Goal: Understand process/instructions: Learn about a topic

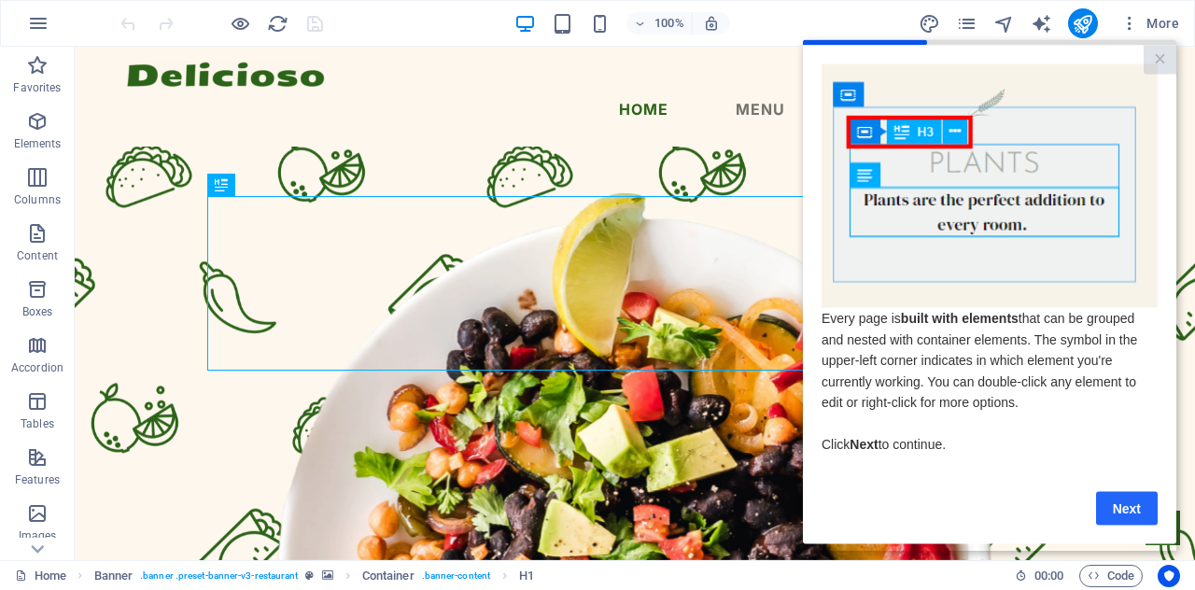
click at [1121, 506] on link "Next" at bounding box center [1127, 508] width 62 height 34
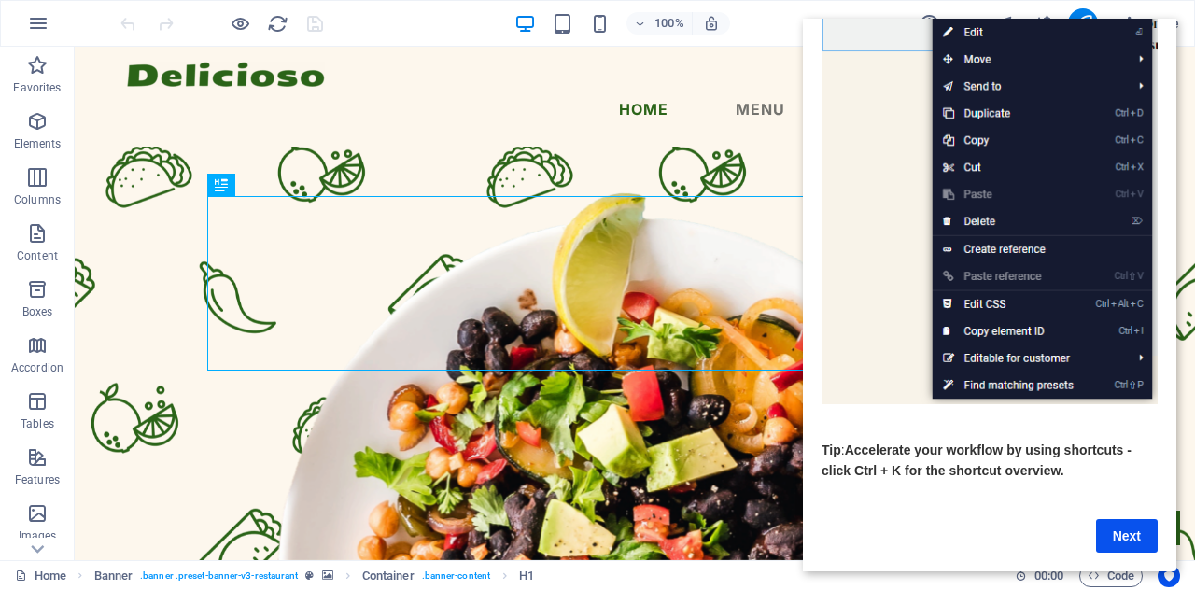
scroll to position [251, 0]
drag, startPoint x: 1171, startPoint y: 341, endPoint x: 1905, endPoint y: 473, distance: 745.8
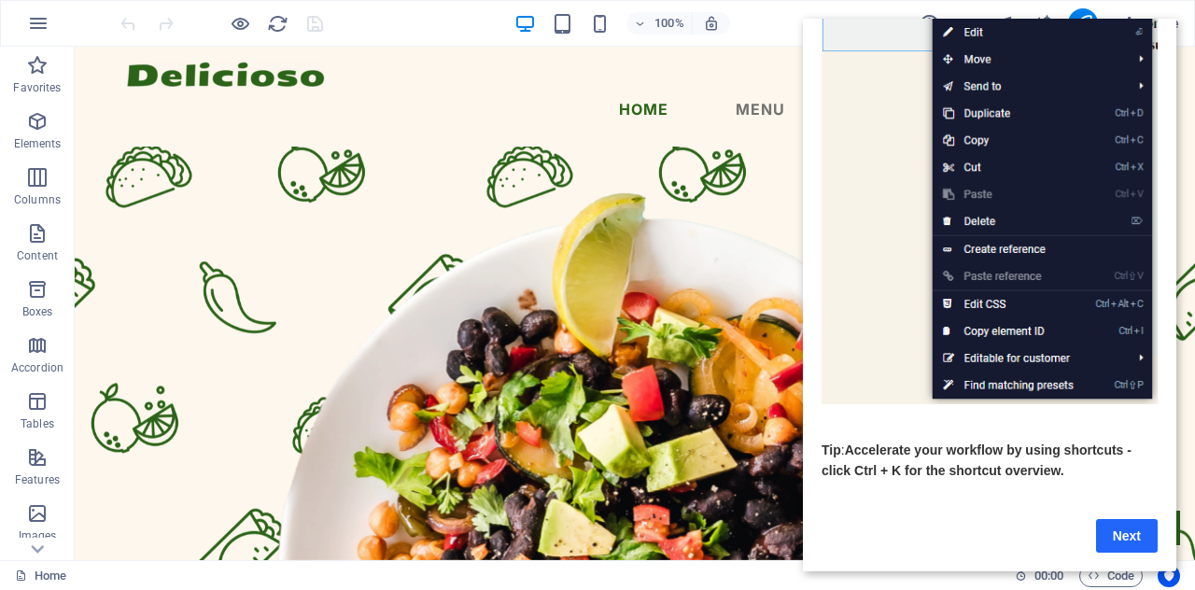
click at [1121, 531] on link "Next" at bounding box center [1127, 536] width 62 height 34
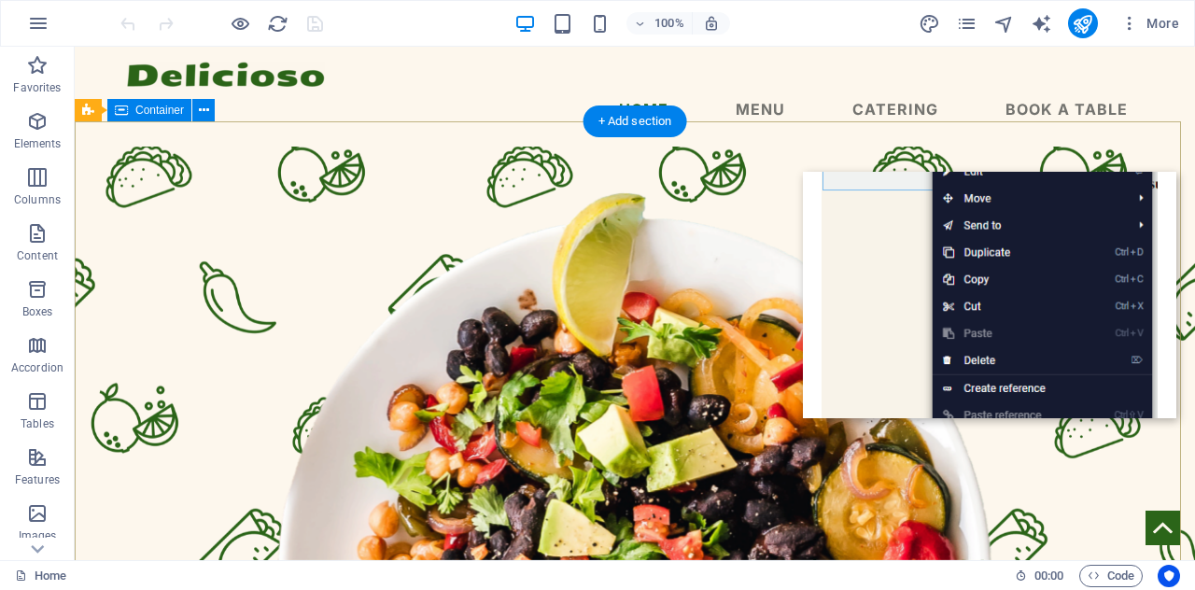
scroll to position [0, 0]
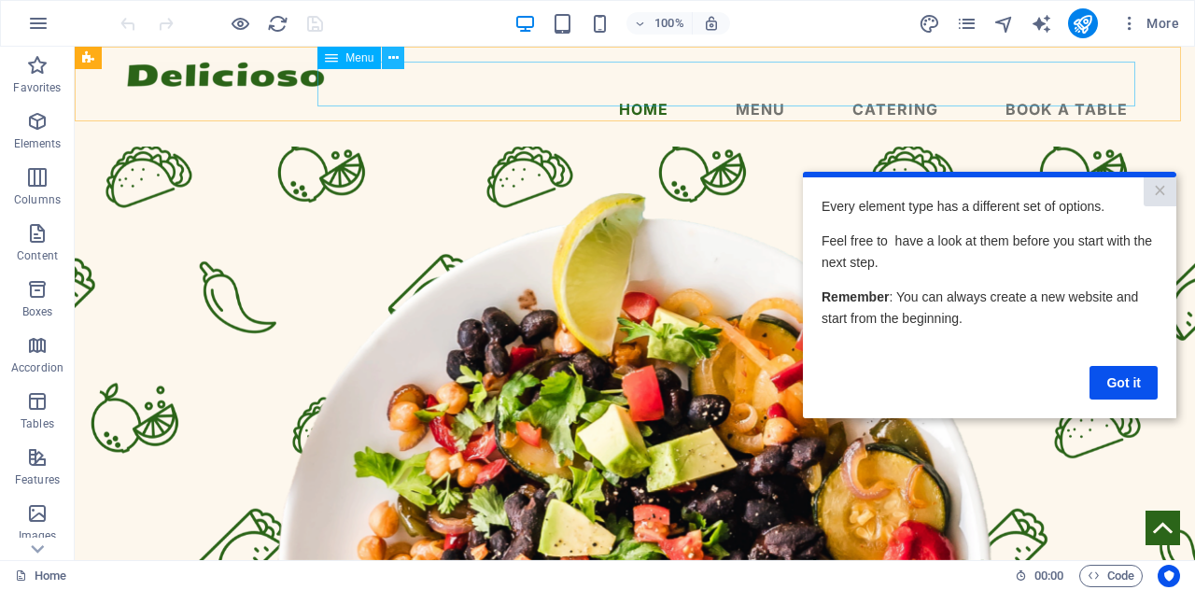
click at [392, 57] on icon at bounding box center [393, 59] width 10 height 20
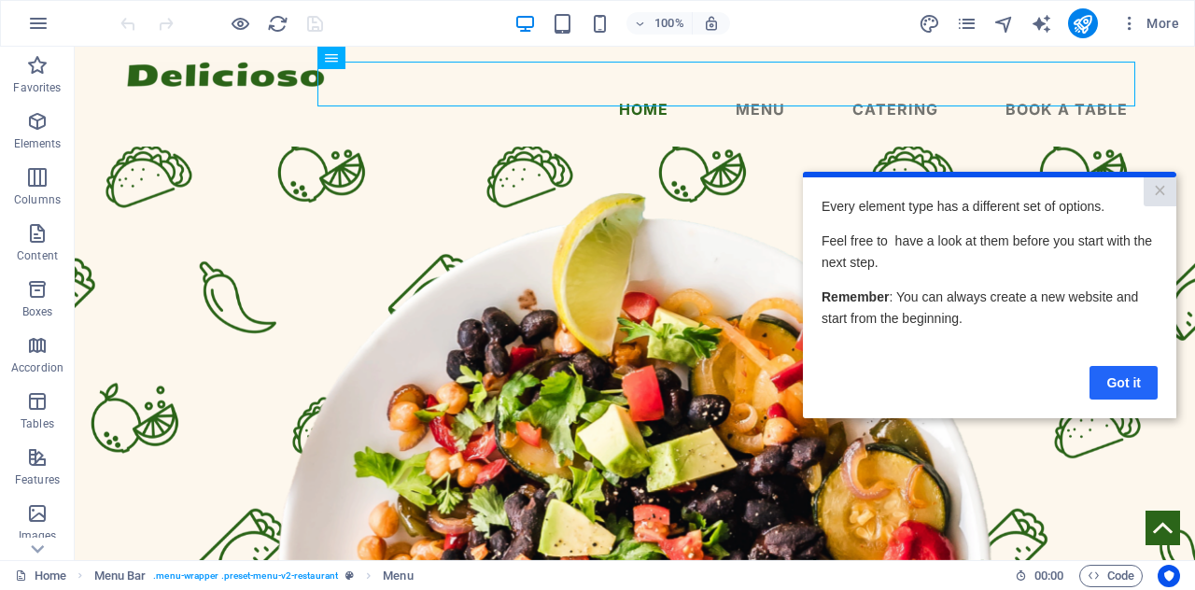
click at [1145, 391] on link "Got it" at bounding box center [1124, 383] width 68 height 34
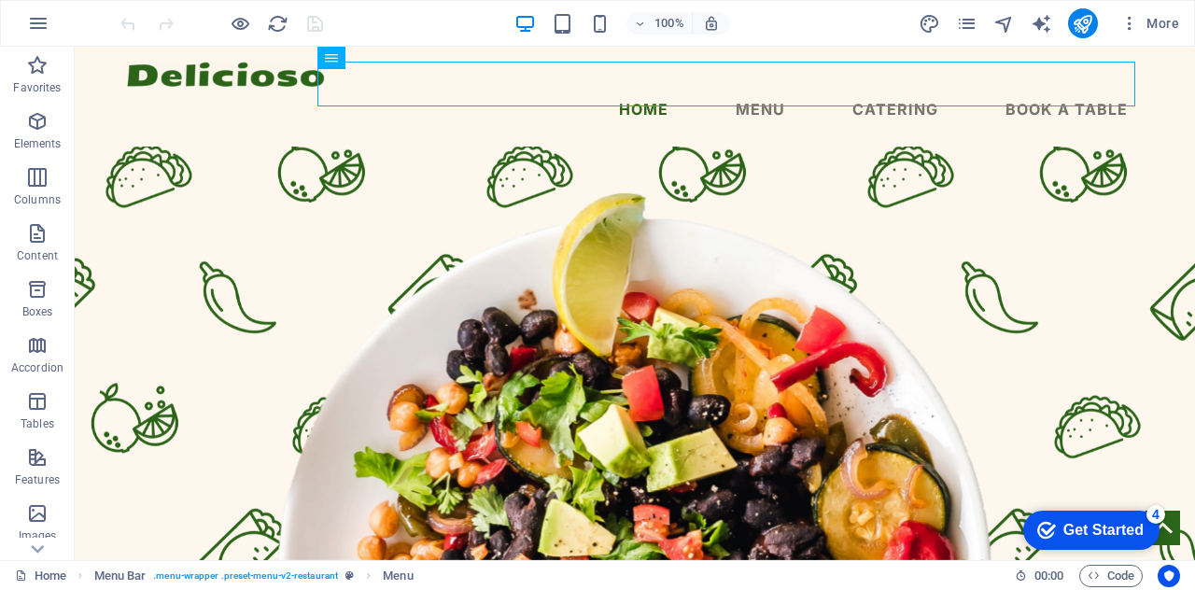
click at [1078, 527] on div "Get Started" at bounding box center [1104, 530] width 80 height 17
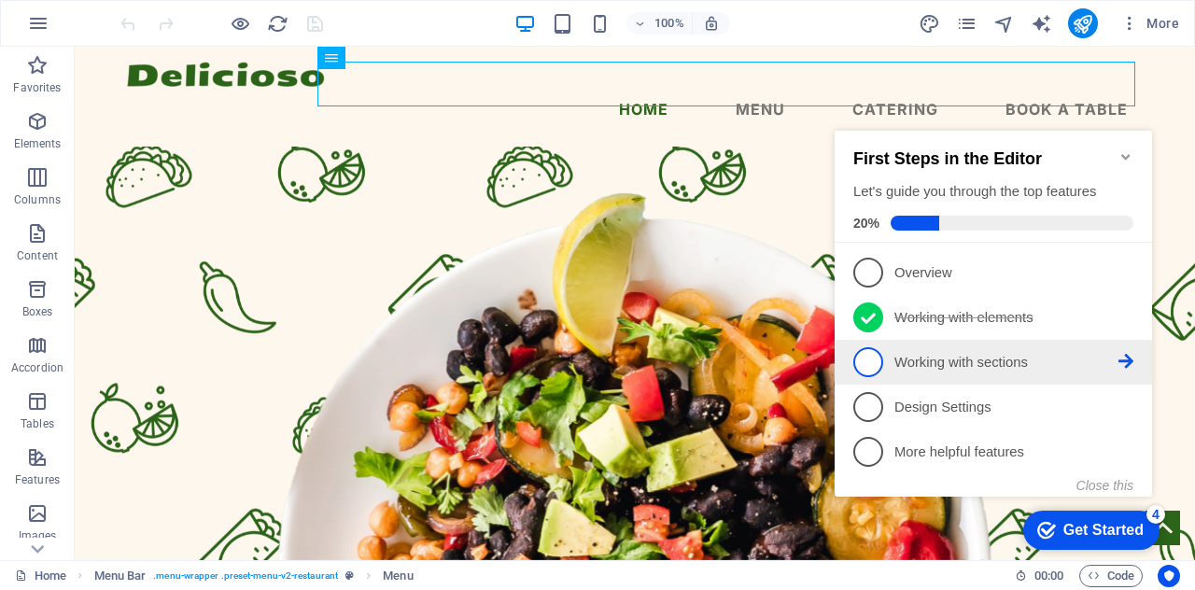
click at [1024, 360] on p "Working with sections - incomplete" at bounding box center [1007, 363] width 224 height 20
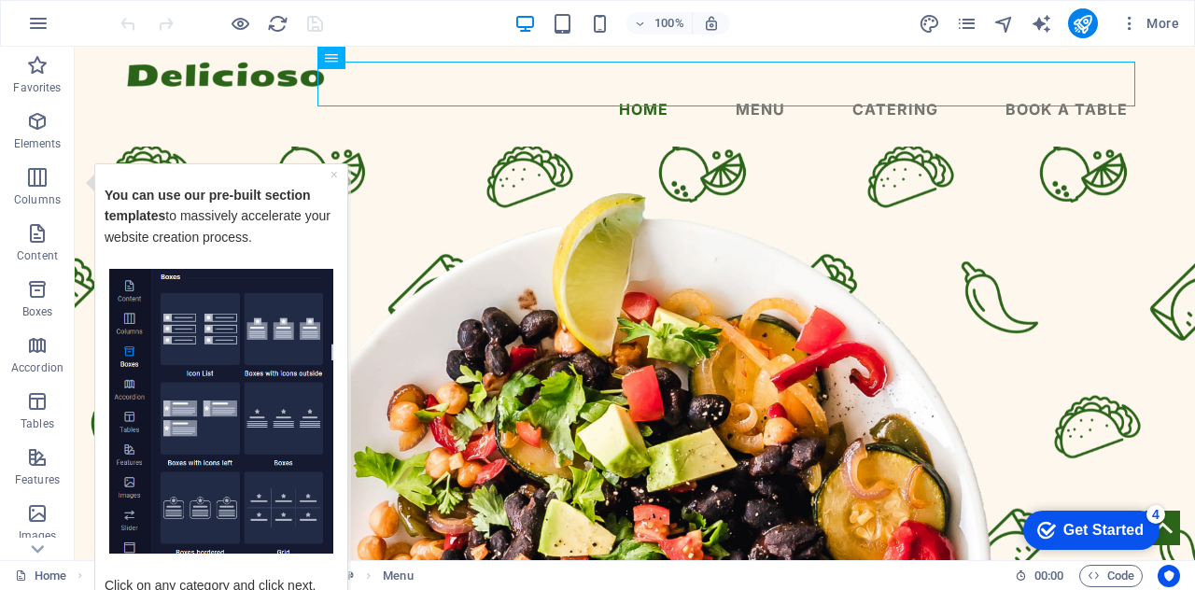
click at [258, 407] on img "Tooltip" at bounding box center [221, 411] width 224 height 286
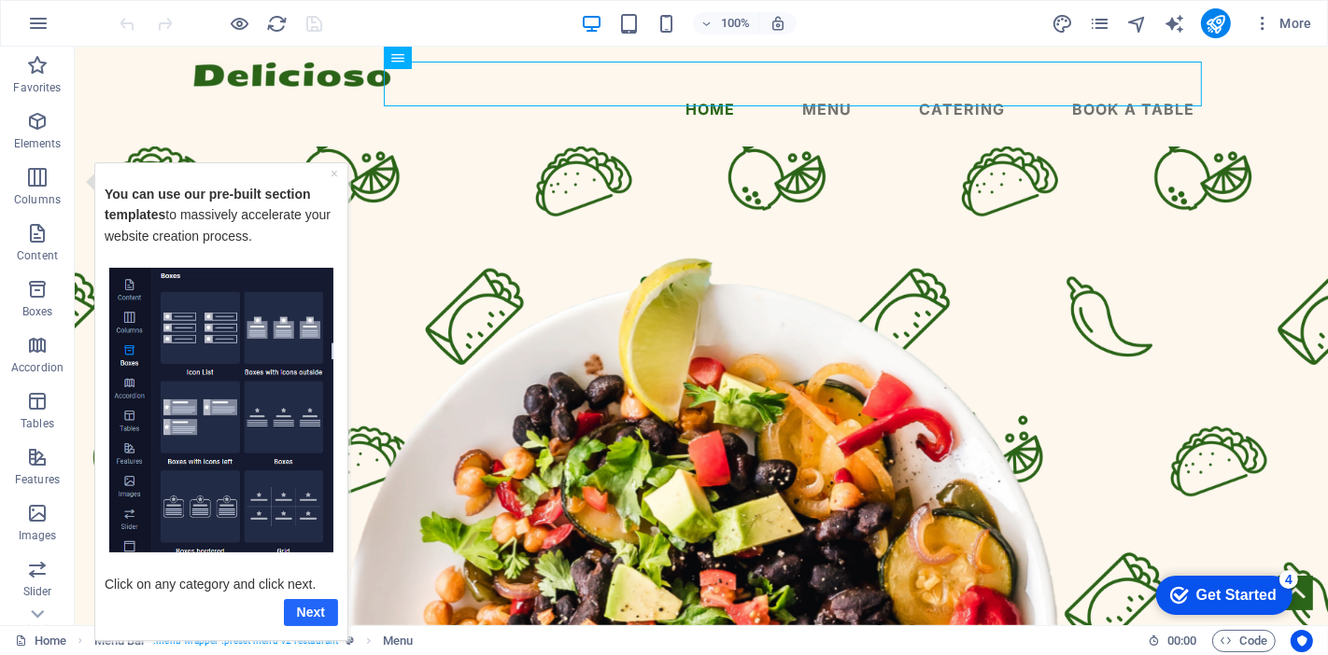
drag, startPoint x: 1138, startPoint y: 167, endPoint x: 317, endPoint y: 608, distance: 931.6
click at [317, 589] on link "Next" at bounding box center [310, 612] width 54 height 27
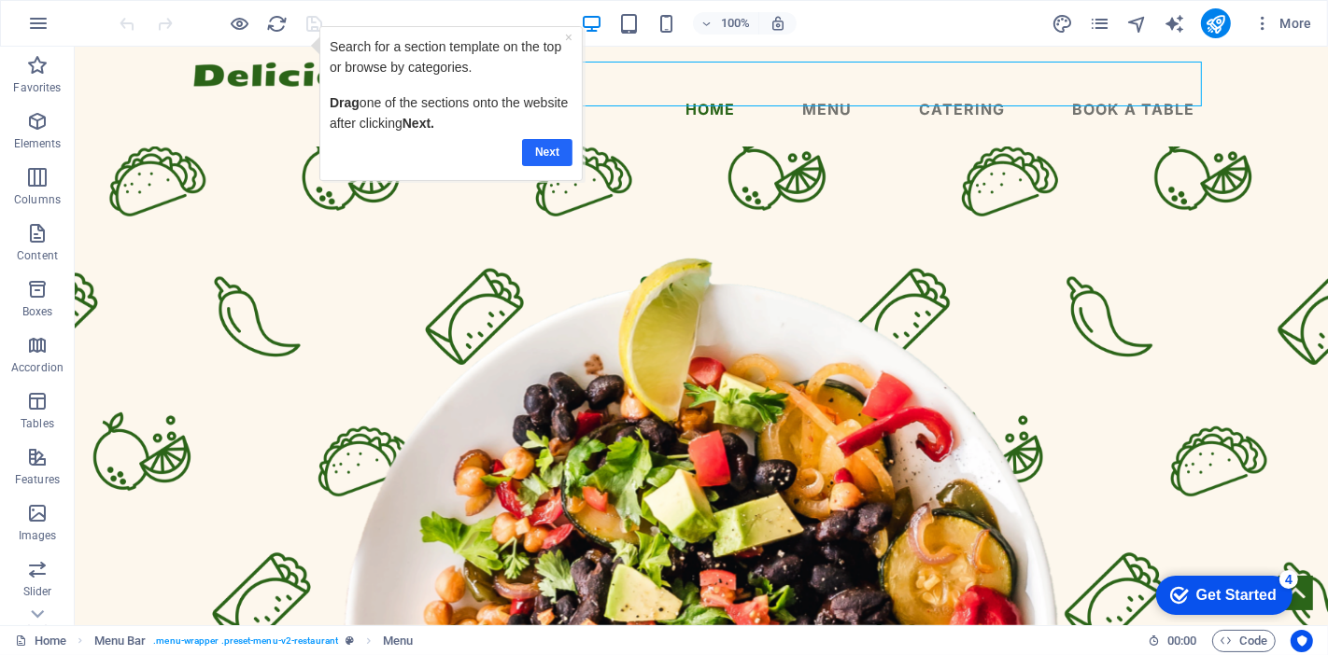
click at [542, 148] on link "Next" at bounding box center [546, 151] width 50 height 27
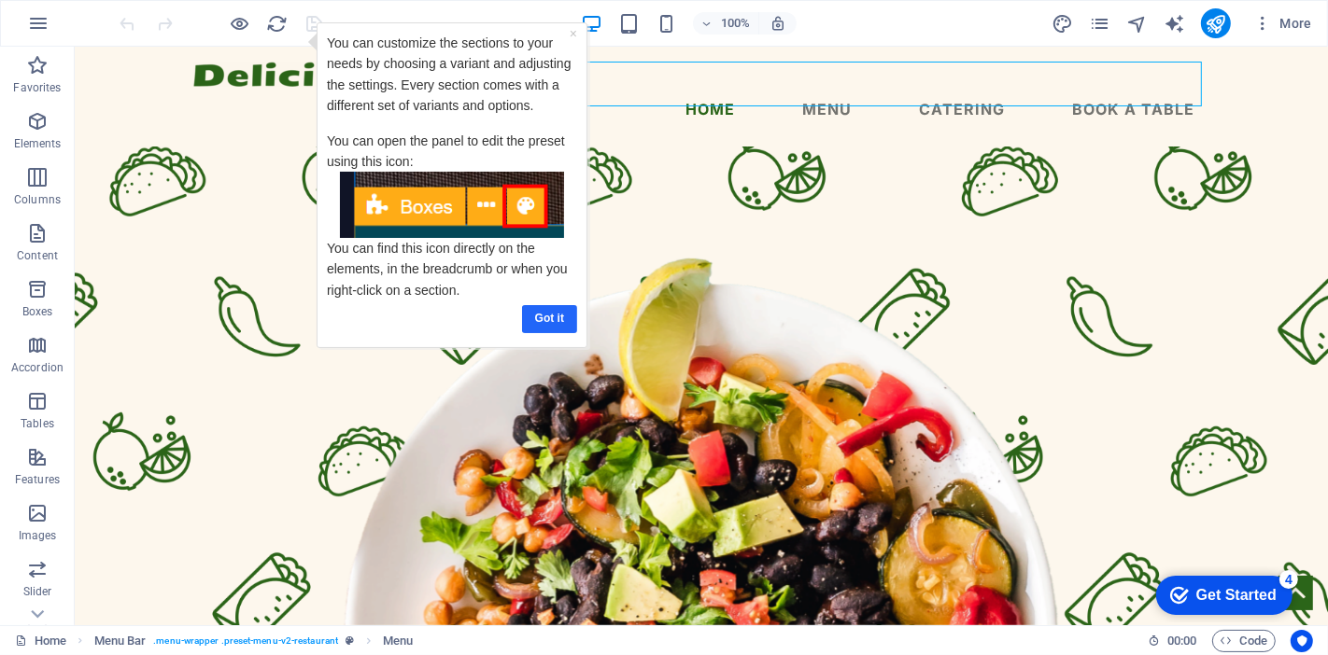
click at [557, 325] on link "Got it" at bounding box center [548, 317] width 55 height 27
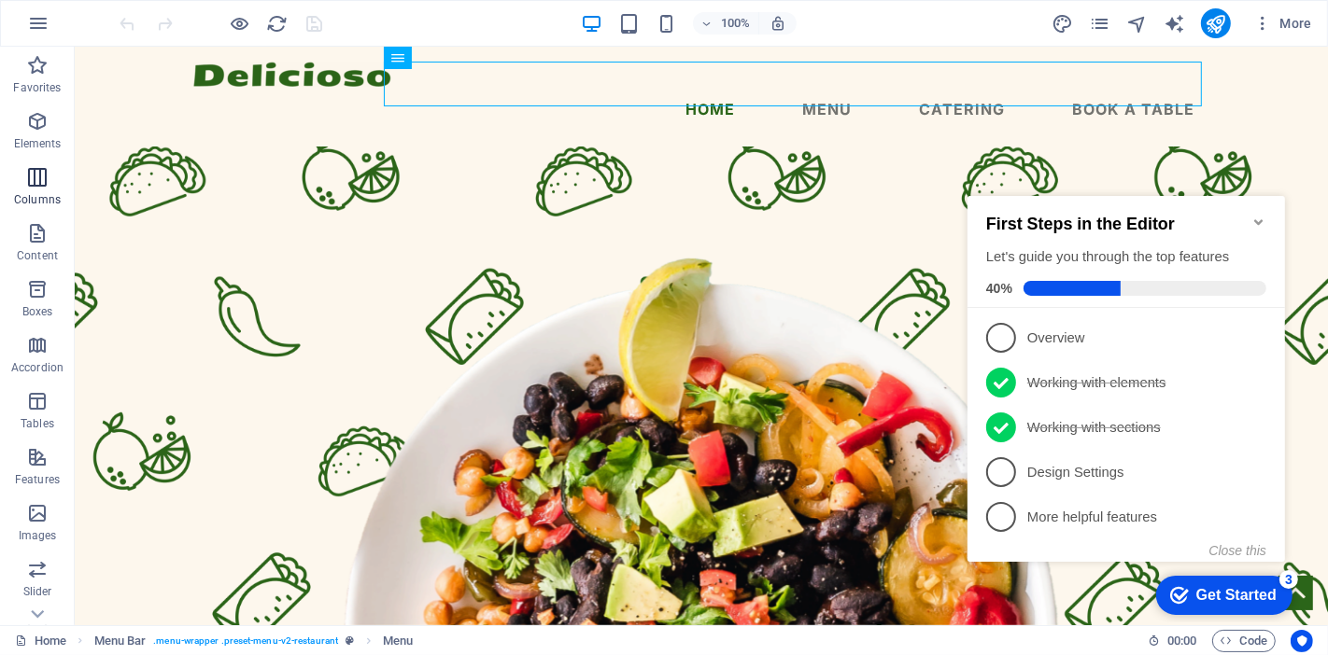
click at [45, 190] on span "Columns" at bounding box center [37, 188] width 75 height 45
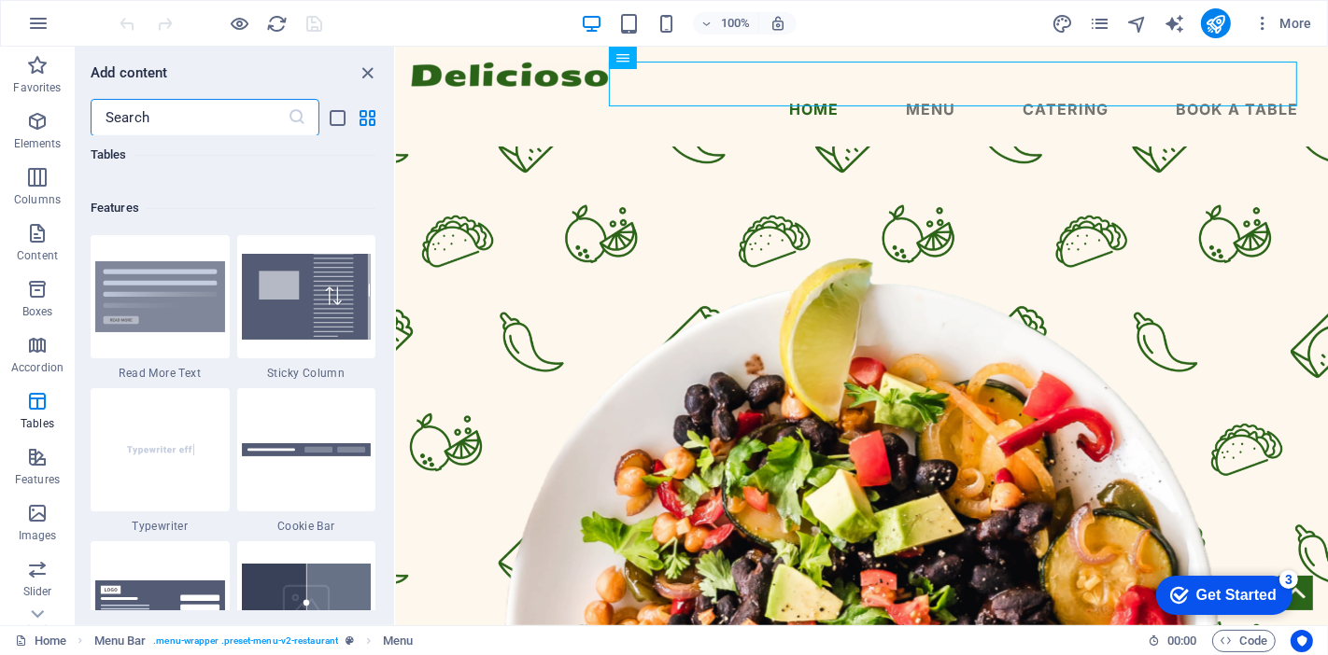
scroll to position [7286, 0]
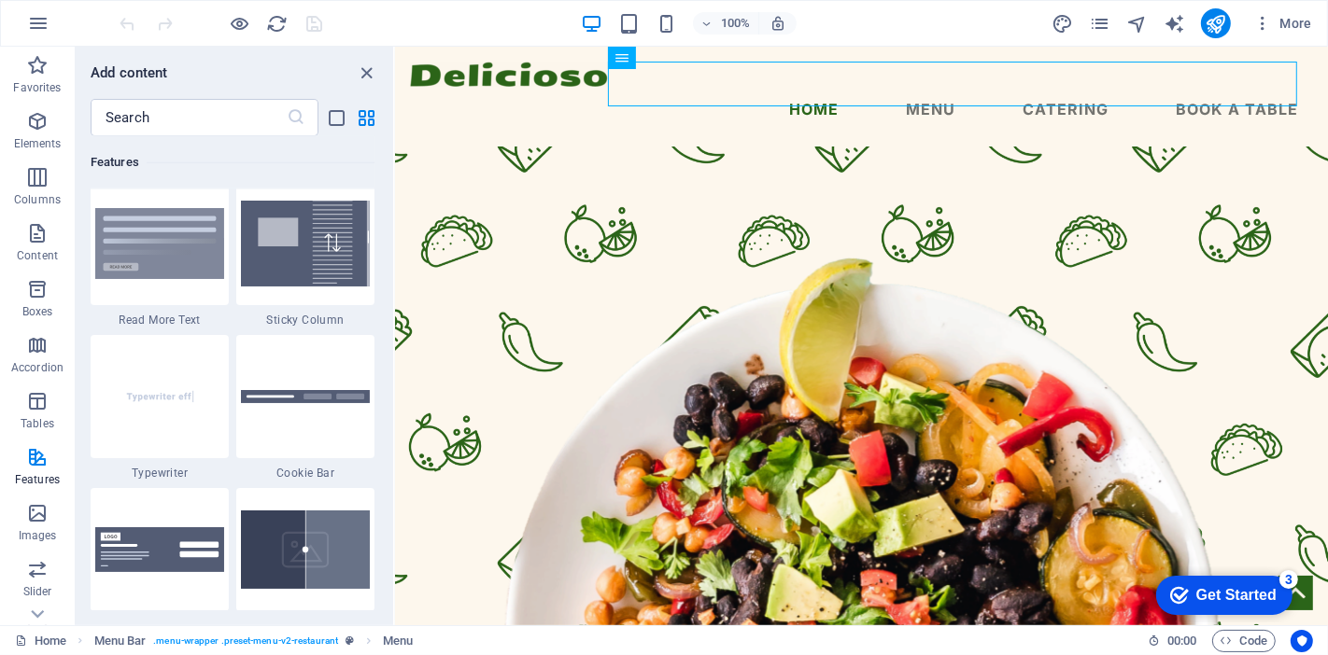
drag, startPoint x: 394, startPoint y: 331, endPoint x: 0, endPoint y: 290, distance: 396.2
click at [395, 337] on section "Favorites Elements Columns Content Boxes Accordion Tables Features Images Slide…" at bounding box center [664, 336] width 1328 height 579
drag, startPoint x: 388, startPoint y: 333, endPoint x: 389, endPoint y: 344, distance: 10.3
click at [389, 344] on div "Favorites 1 Star Headline 1 Star Container Elements 1 Star Headline 1 Star Text…" at bounding box center [234, 373] width 317 height 474
click at [41, 248] on p "Content" at bounding box center [37, 255] width 41 height 15
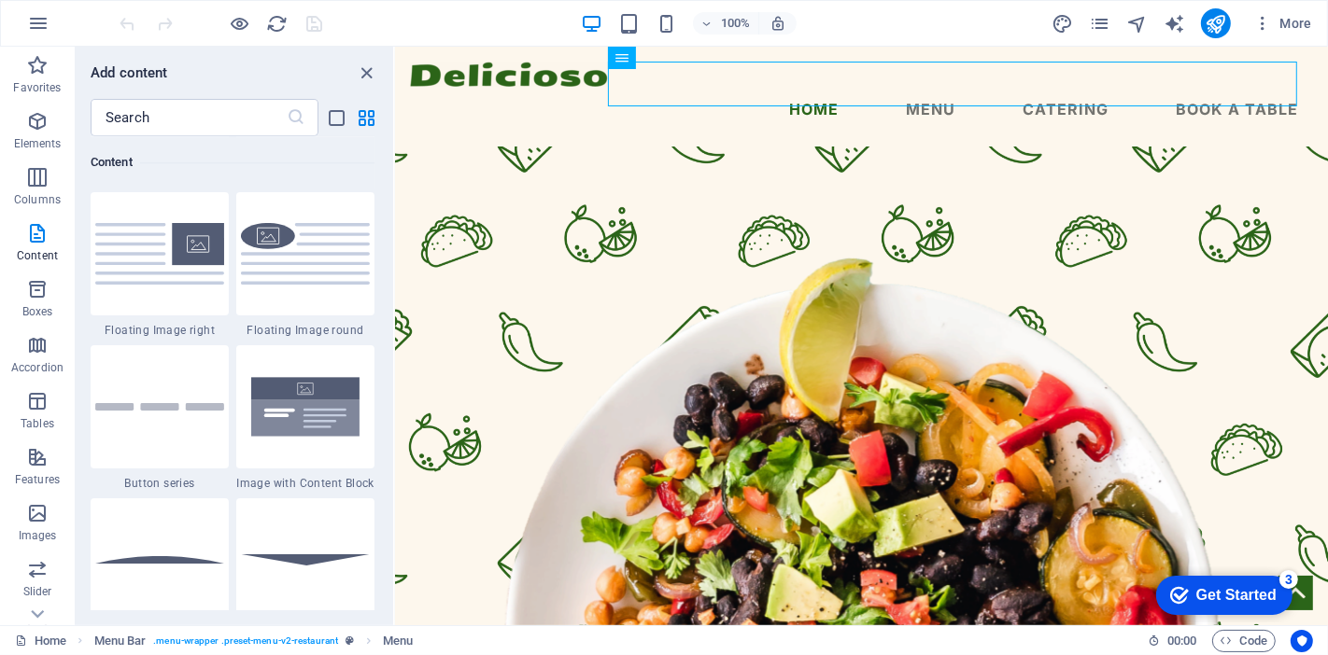
scroll to position [4129, 0]
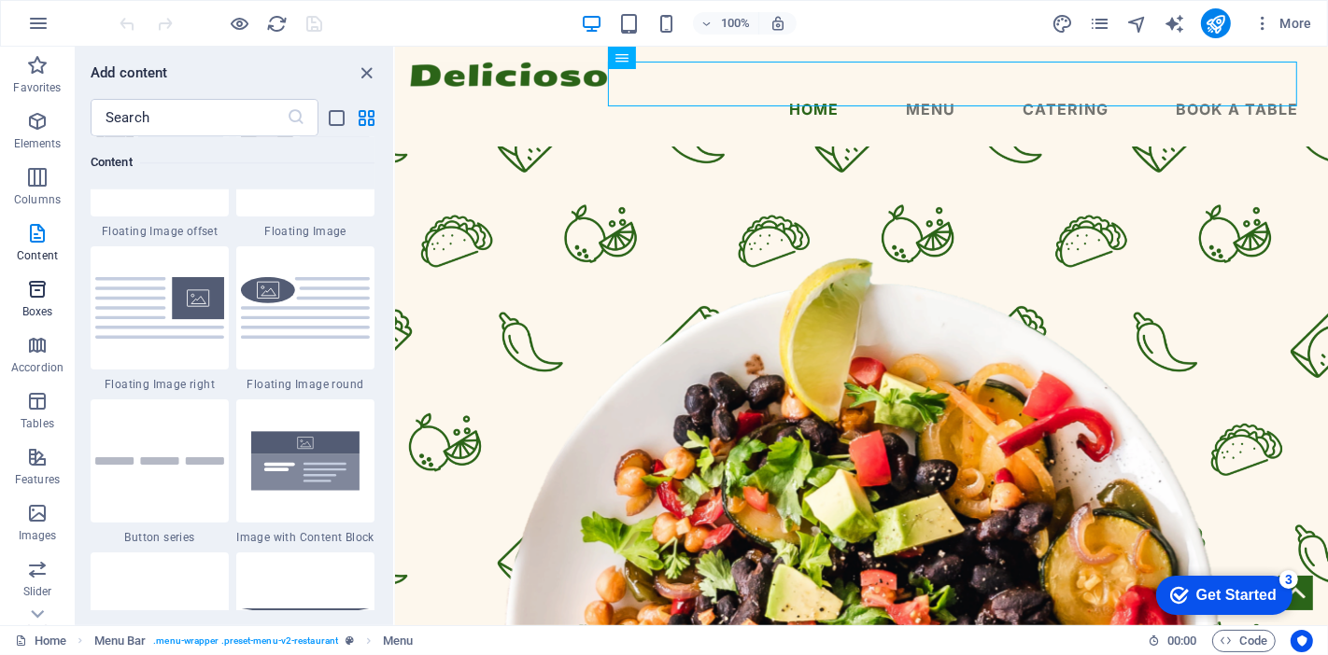
click at [48, 289] on icon "button" at bounding box center [37, 289] width 22 height 22
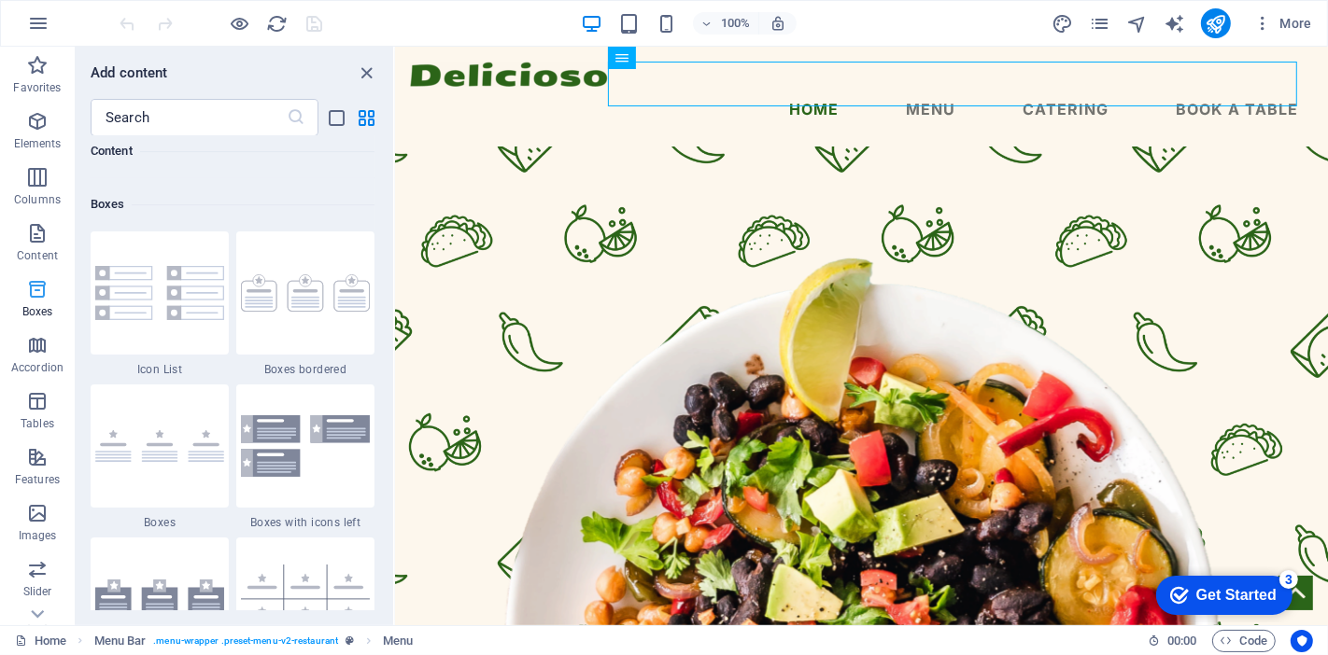
scroll to position [5150, 0]
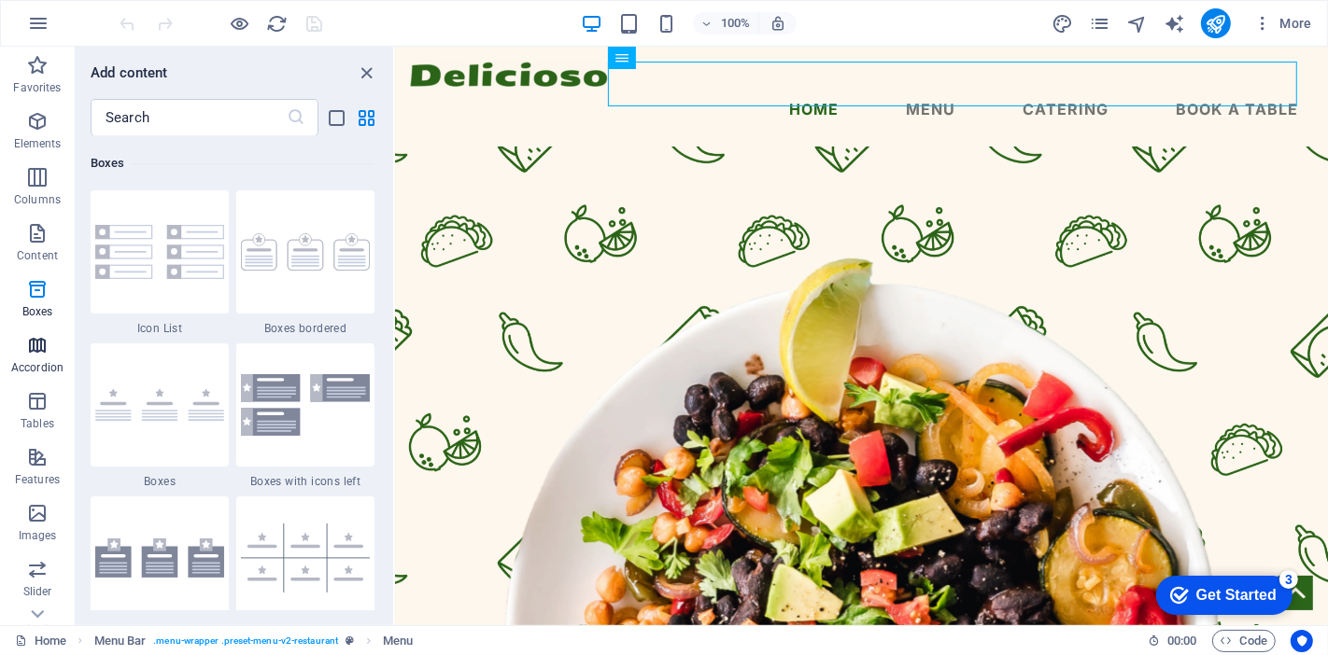
click at [40, 347] on icon "button" at bounding box center [37, 345] width 22 height 22
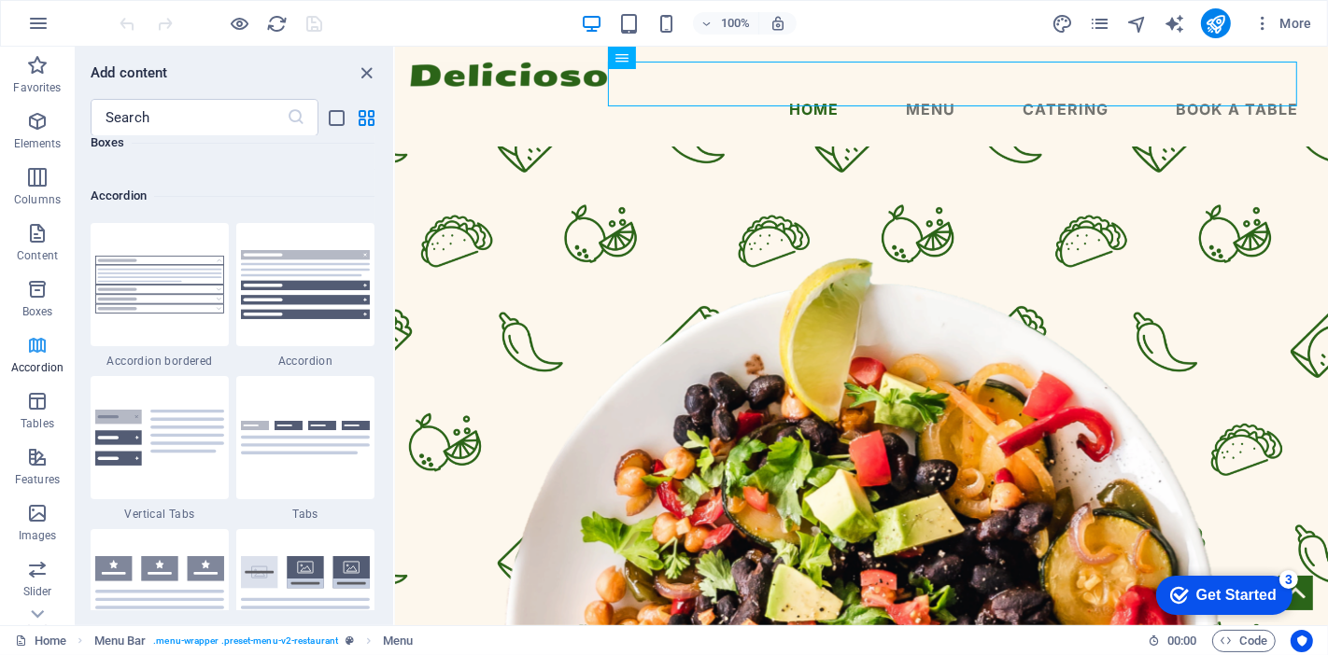
scroll to position [5960, 0]
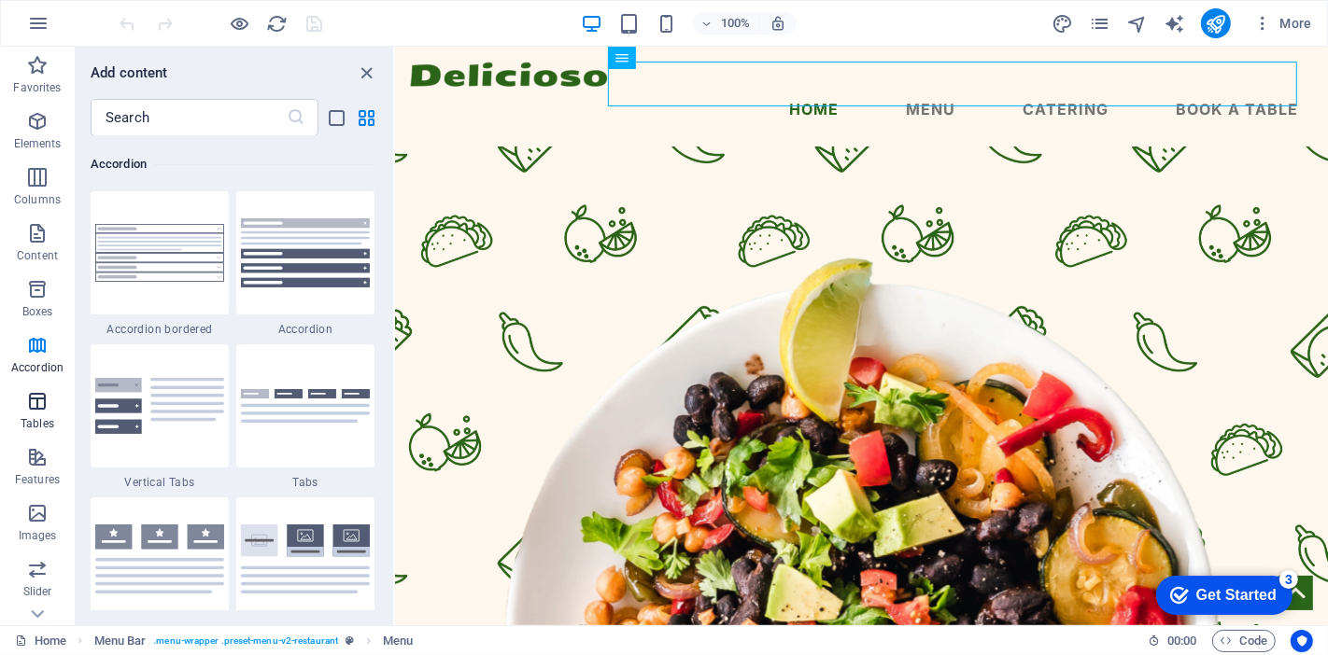
click at [39, 406] on icon "button" at bounding box center [37, 401] width 22 height 22
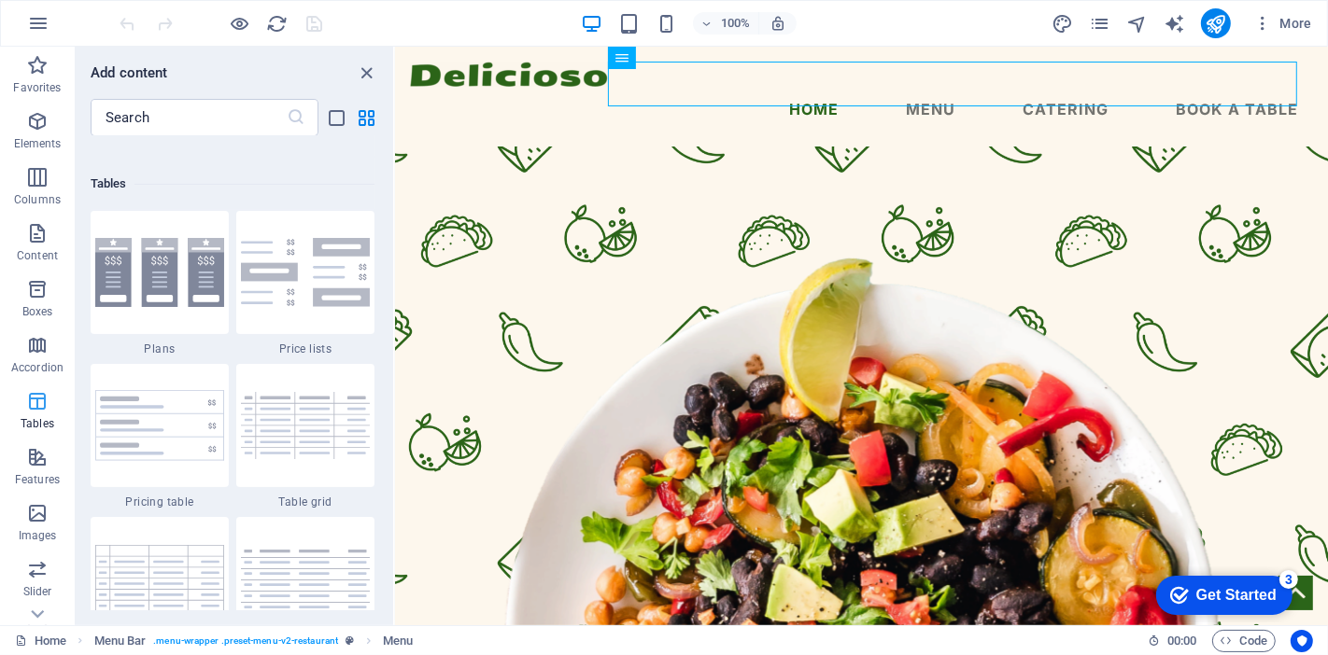
scroll to position [6465, 0]
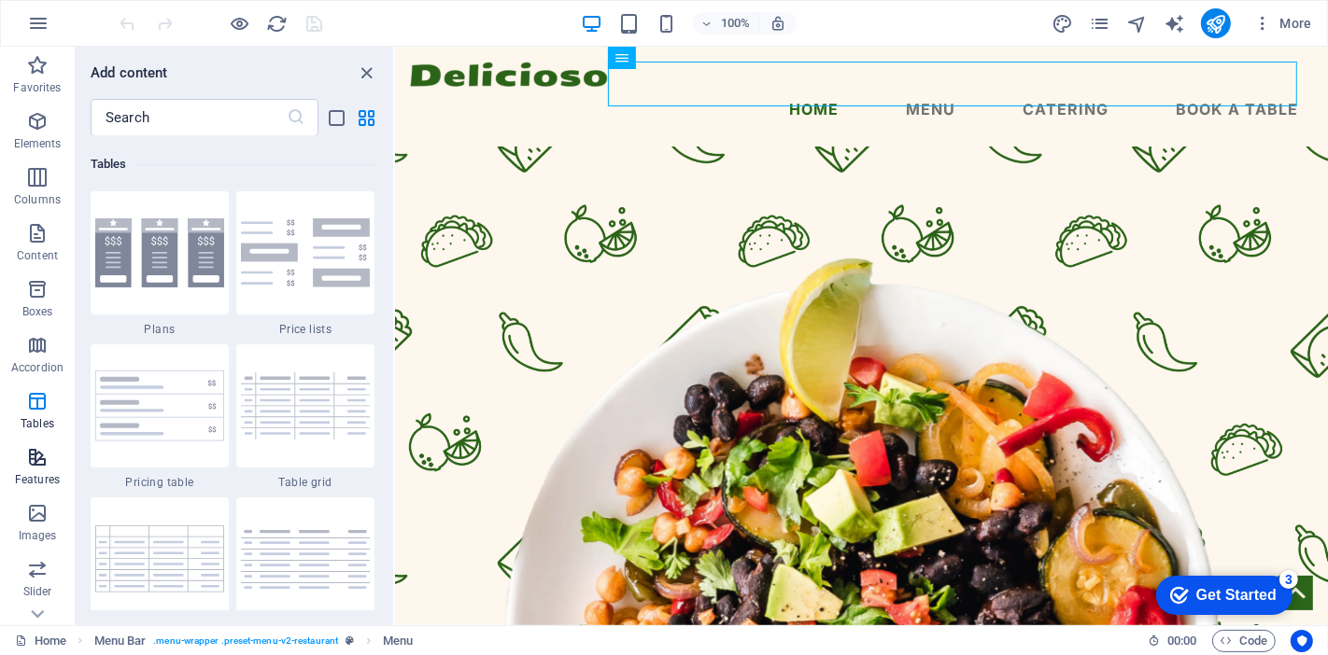
click at [41, 467] on icon "button" at bounding box center [37, 457] width 22 height 22
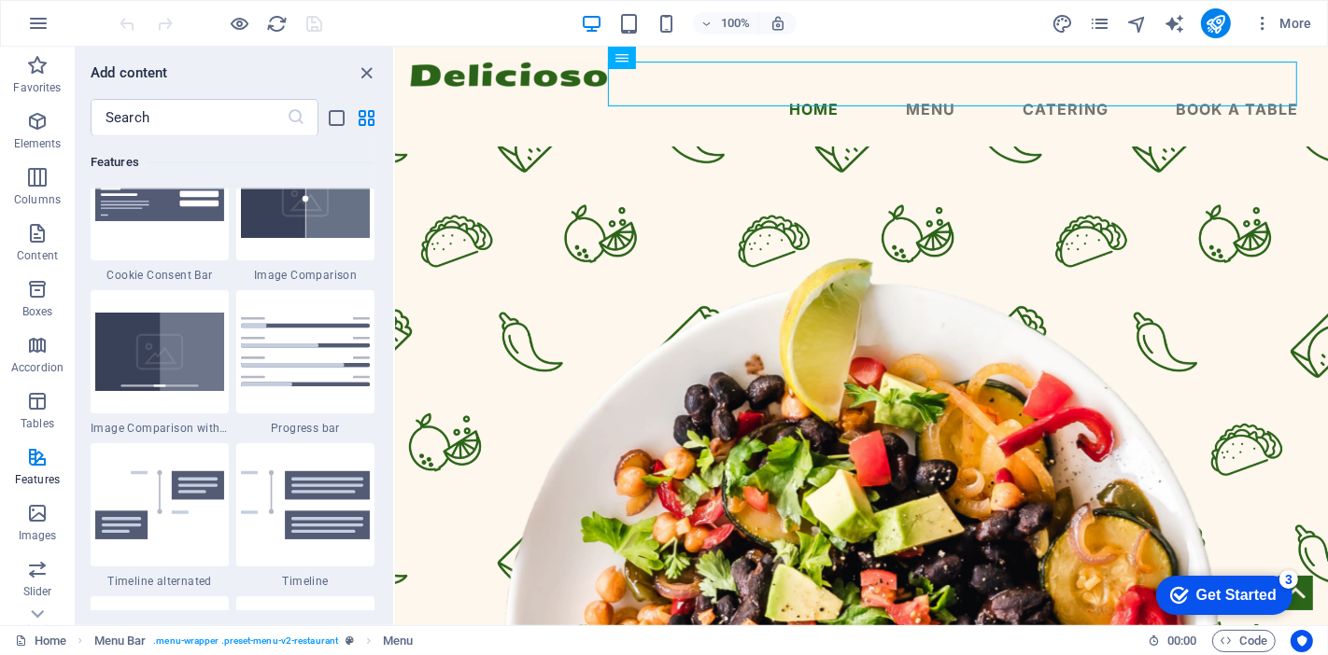
scroll to position [7638, 0]
click at [34, 511] on icon "button" at bounding box center [37, 513] width 22 height 22
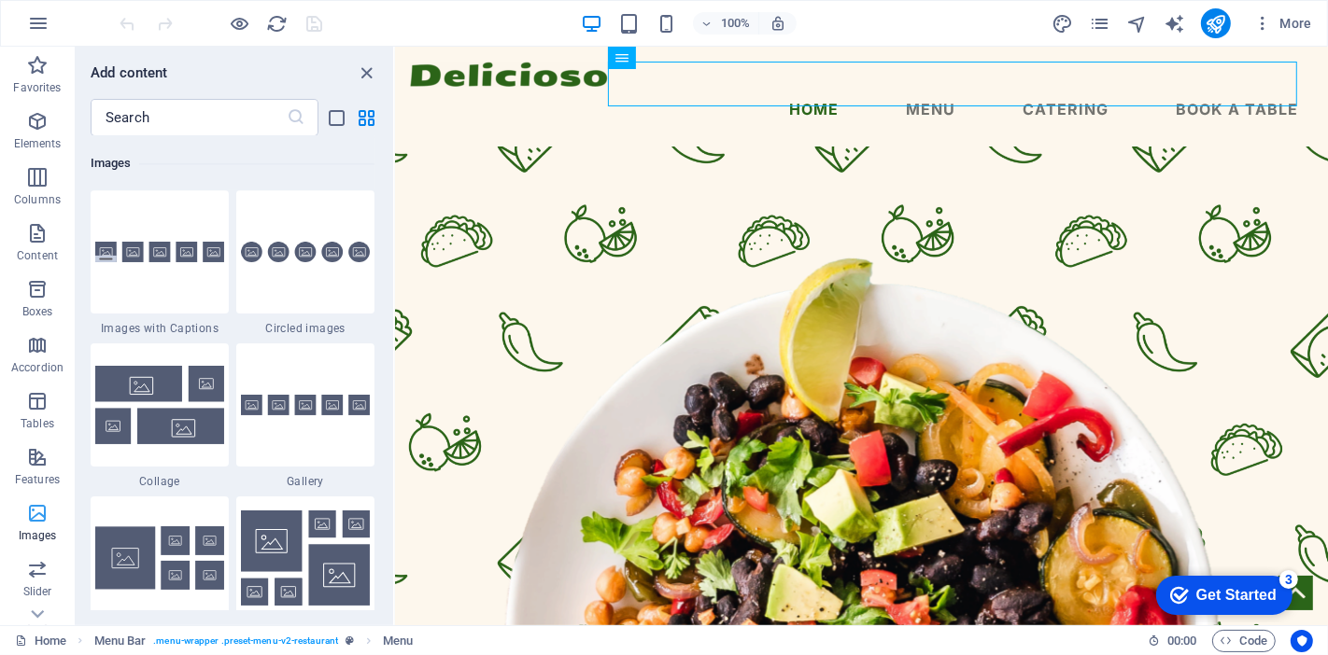
scroll to position [9467, 0]
click at [45, 573] on icon "button" at bounding box center [37, 569] width 22 height 22
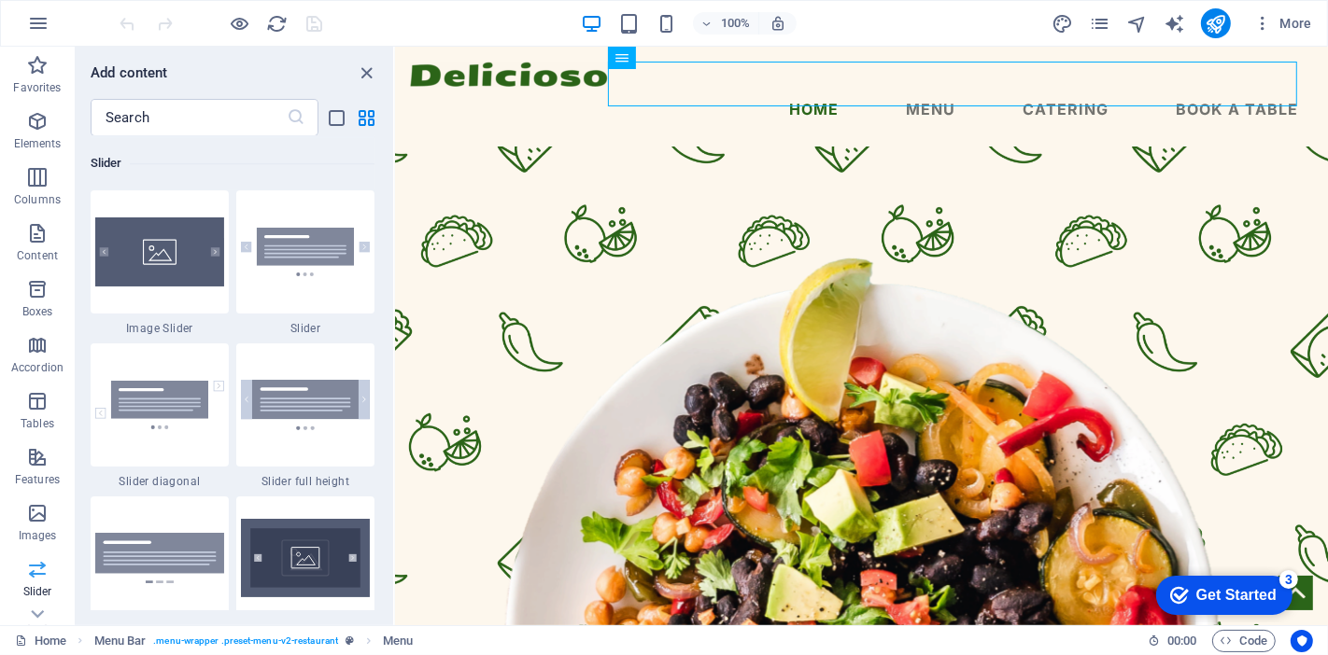
scroll to position [10585, 0]
click at [40, 589] on icon at bounding box center [37, 615] width 13 height 8
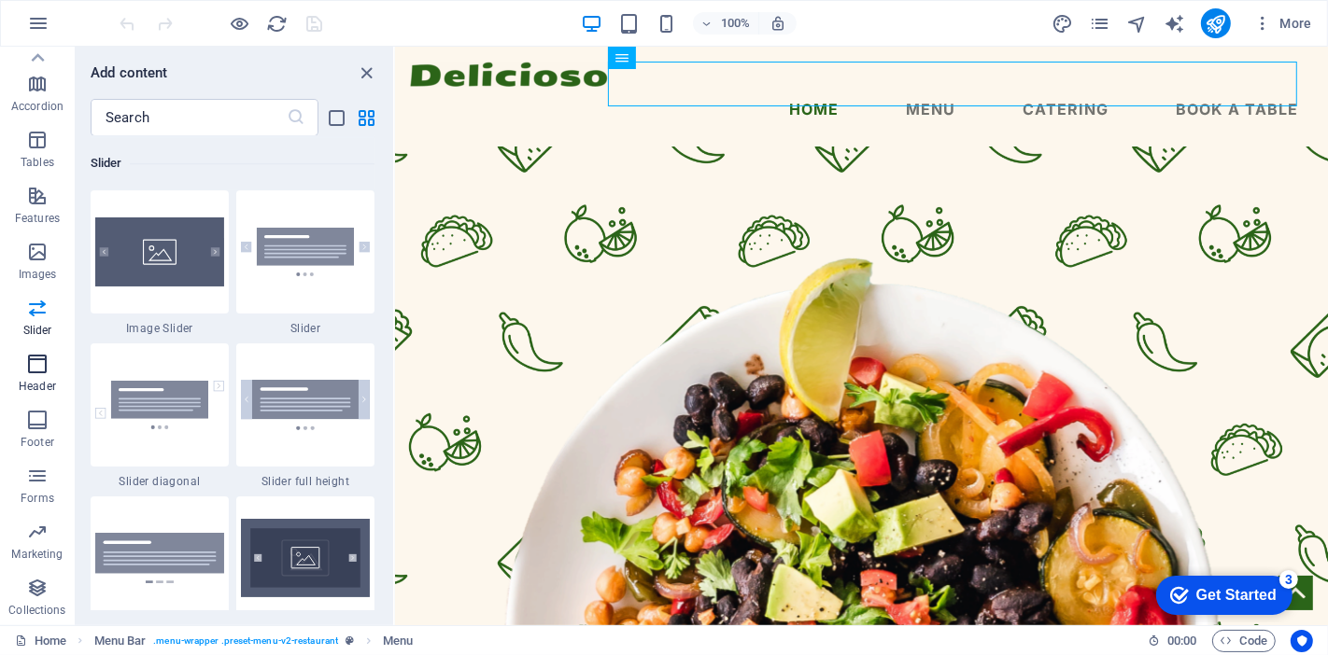
click at [37, 372] on icon "button" at bounding box center [37, 364] width 22 height 22
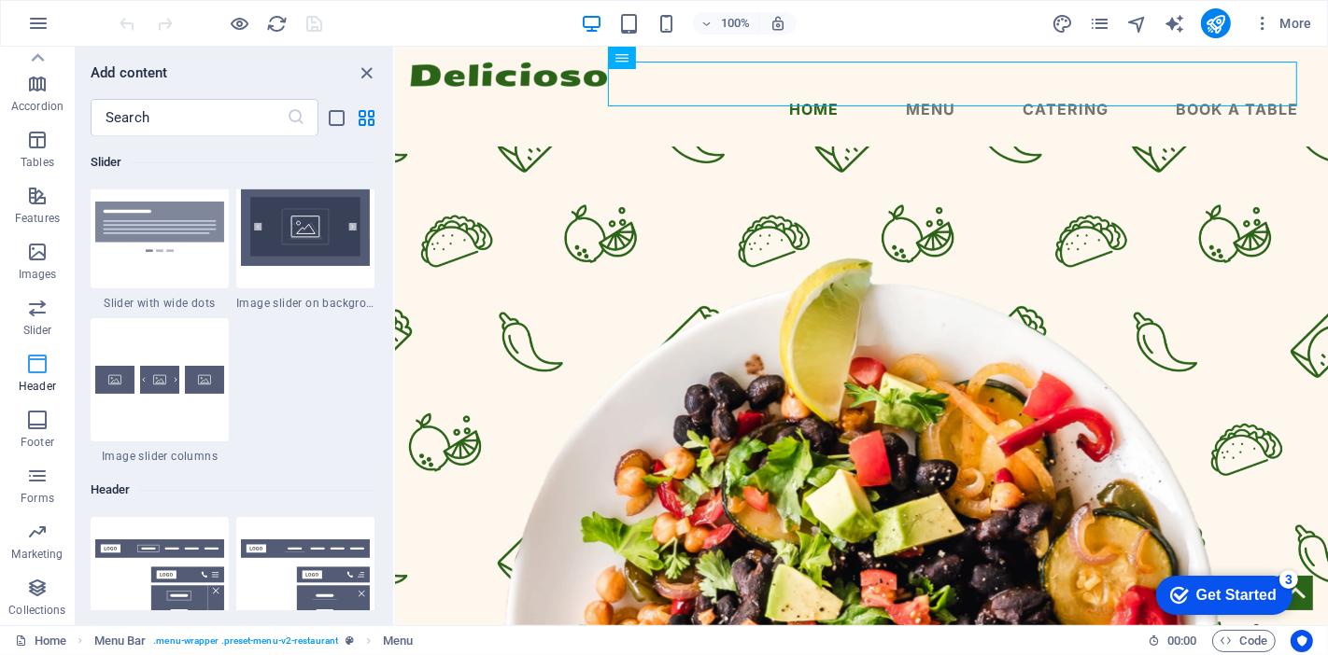
scroll to position [11243, 0]
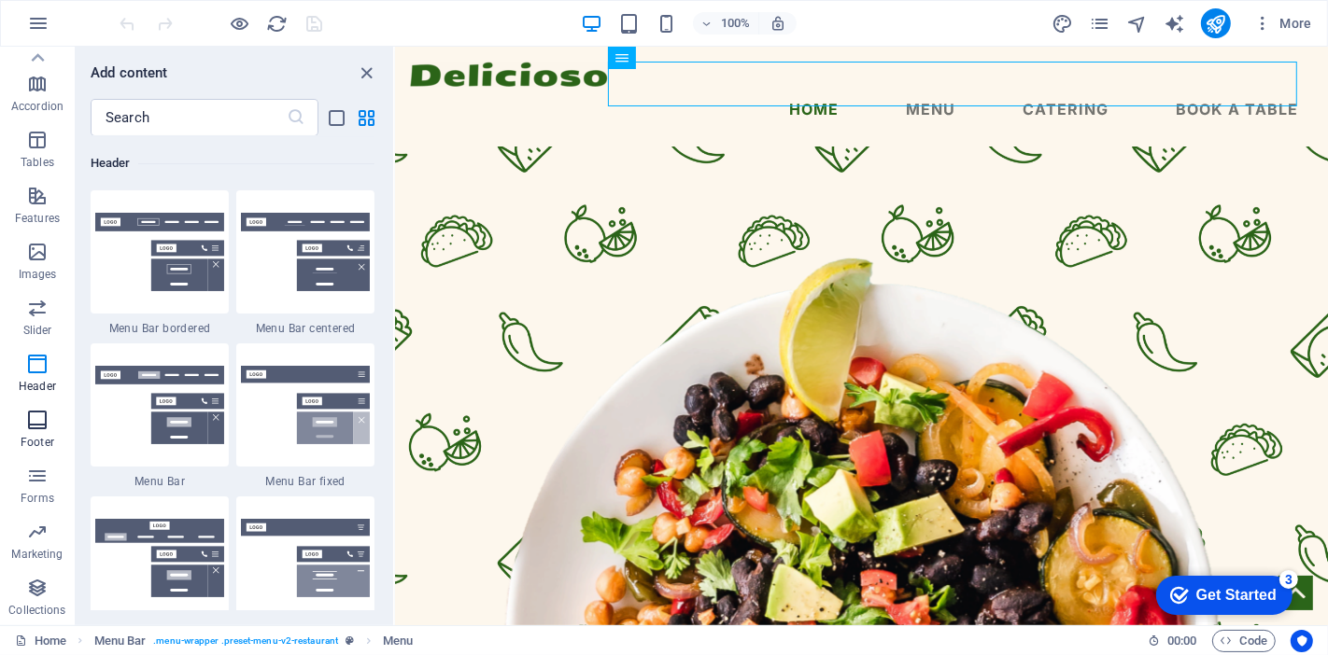
click at [36, 423] on icon "button" at bounding box center [37, 420] width 22 height 22
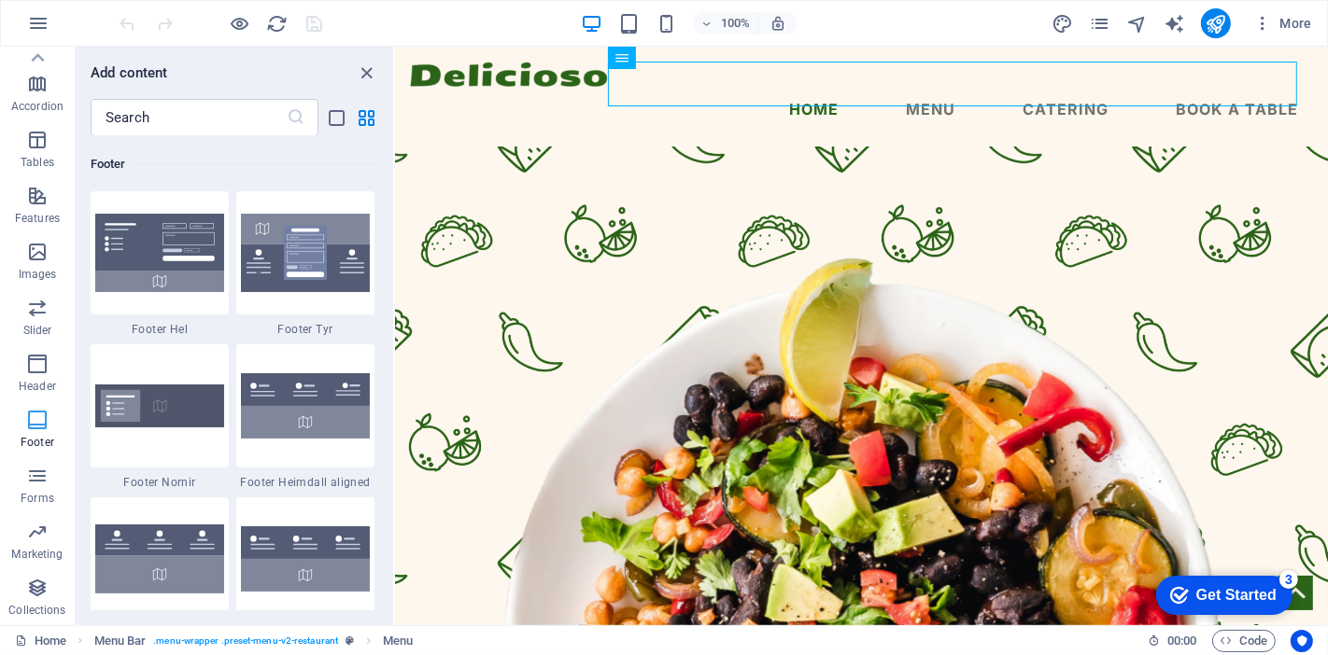
scroll to position [12360, 0]
click at [37, 471] on icon "button" at bounding box center [37, 476] width 22 height 22
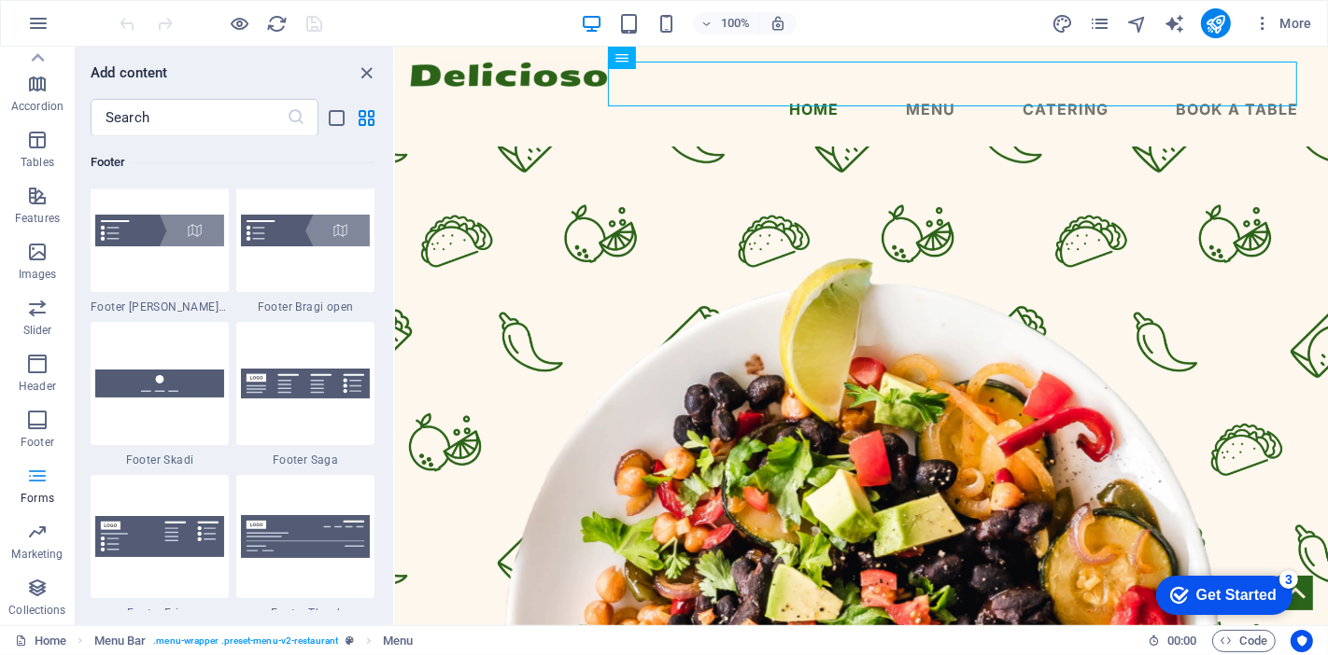
scroll to position [13630, 0]
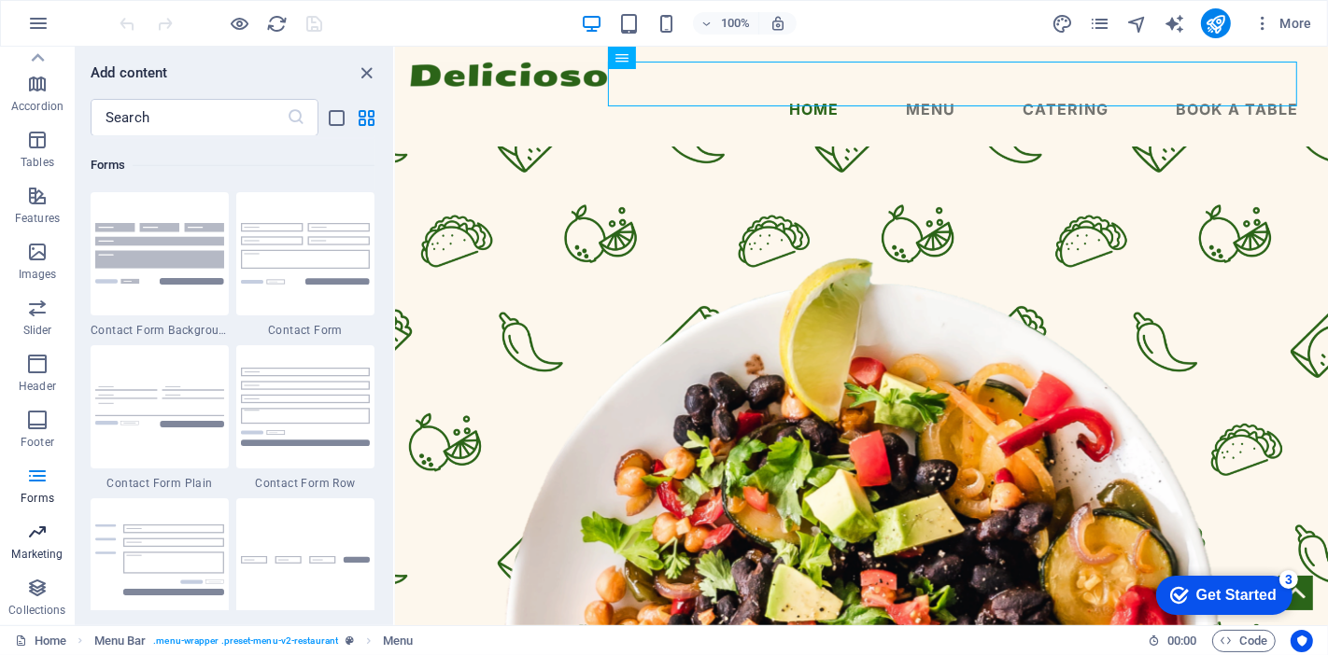
click at [38, 532] on icon "button" at bounding box center [37, 532] width 22 height 22
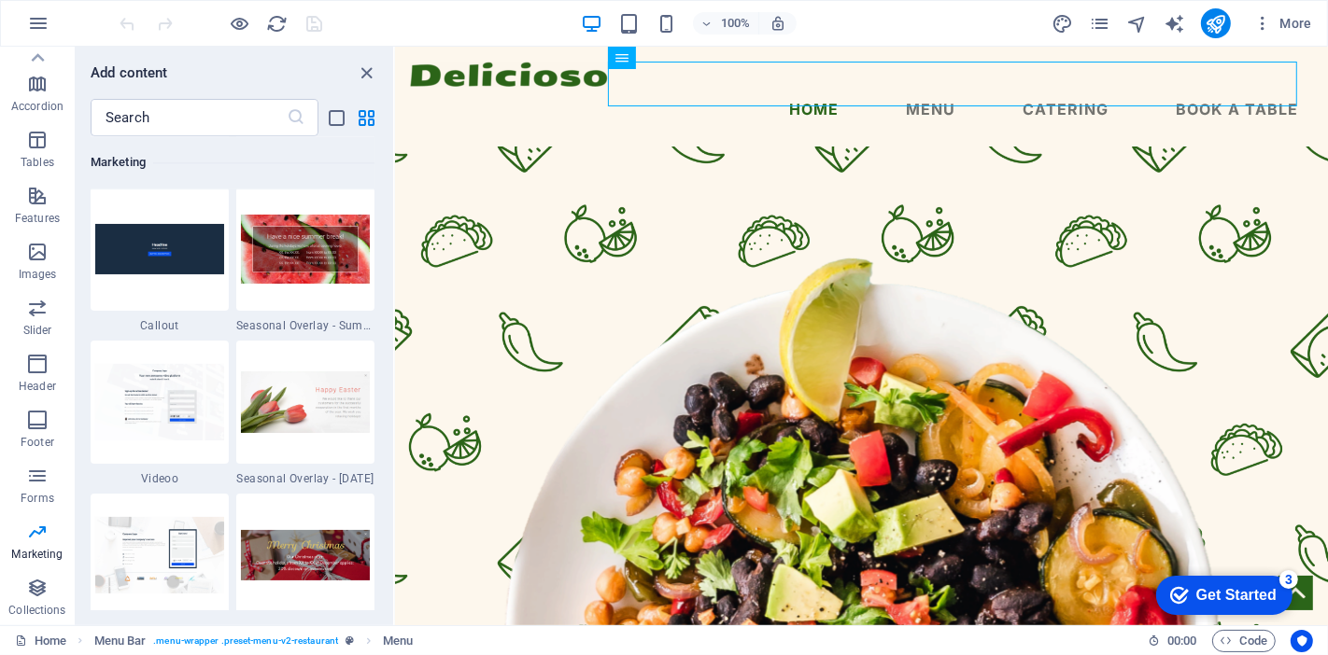
scroll to position [15572, 0]
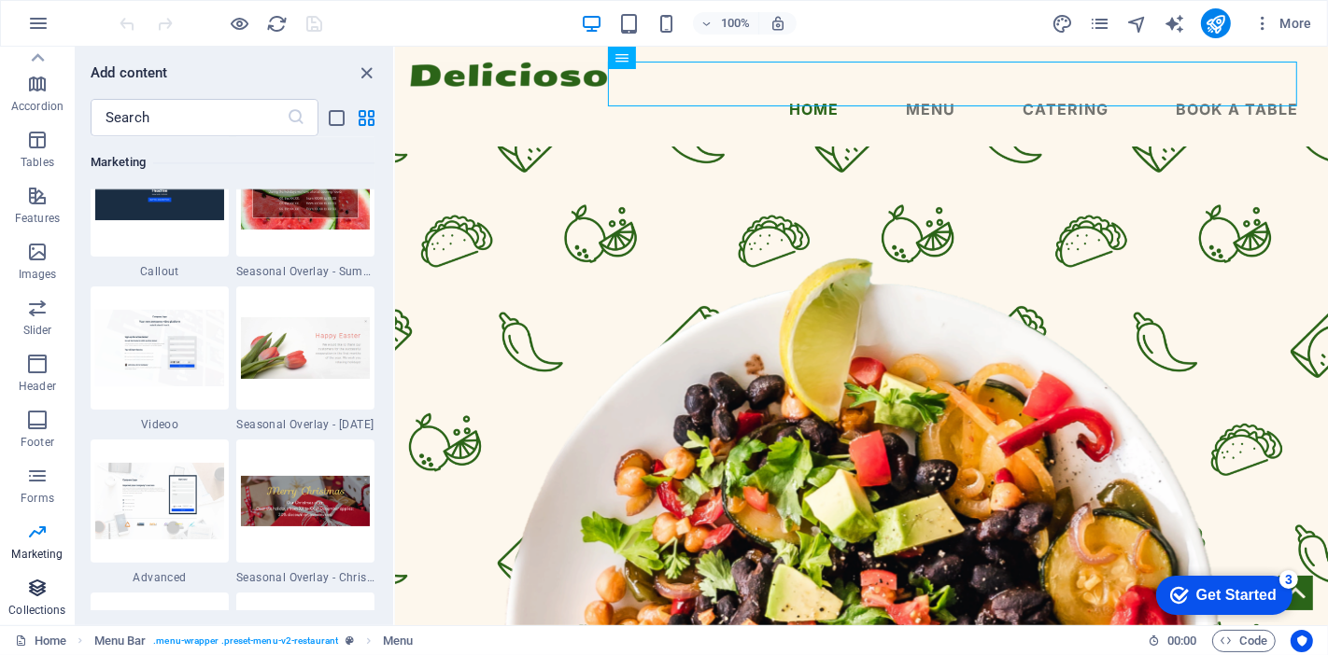
click at [42, 581] on icon "button" at bounding box center [37, 588] width 22 height 22
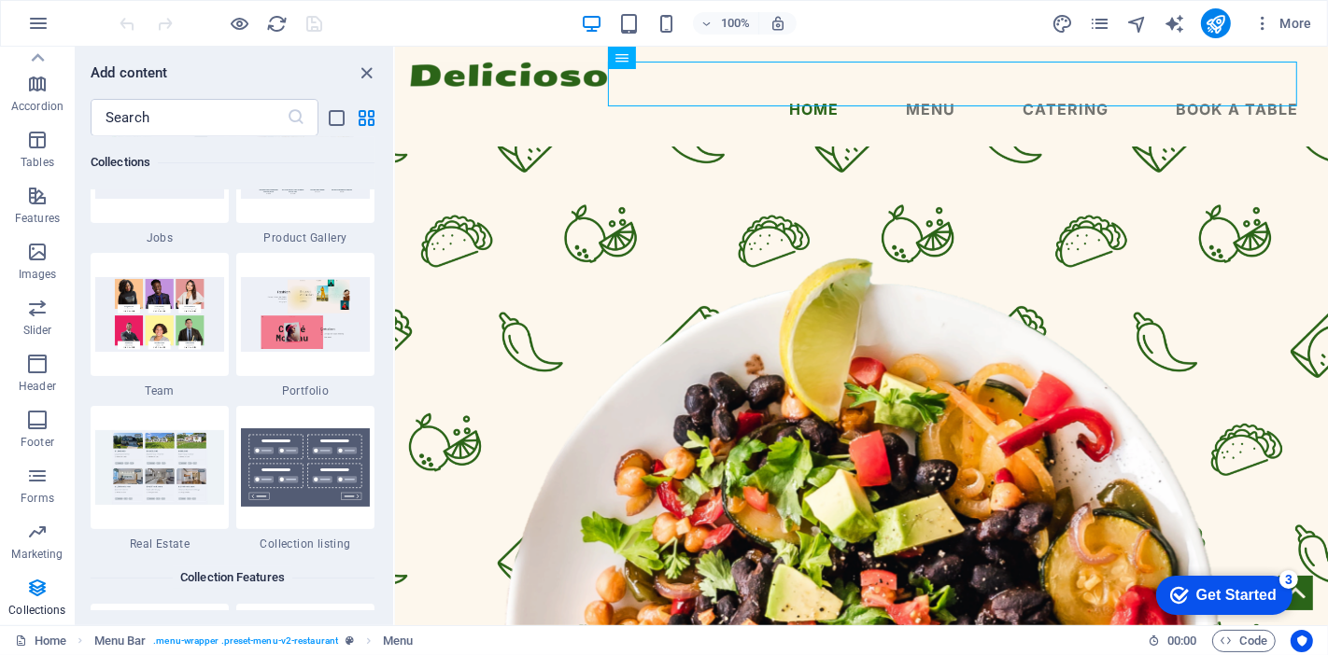
scroll to position [17407, 0]
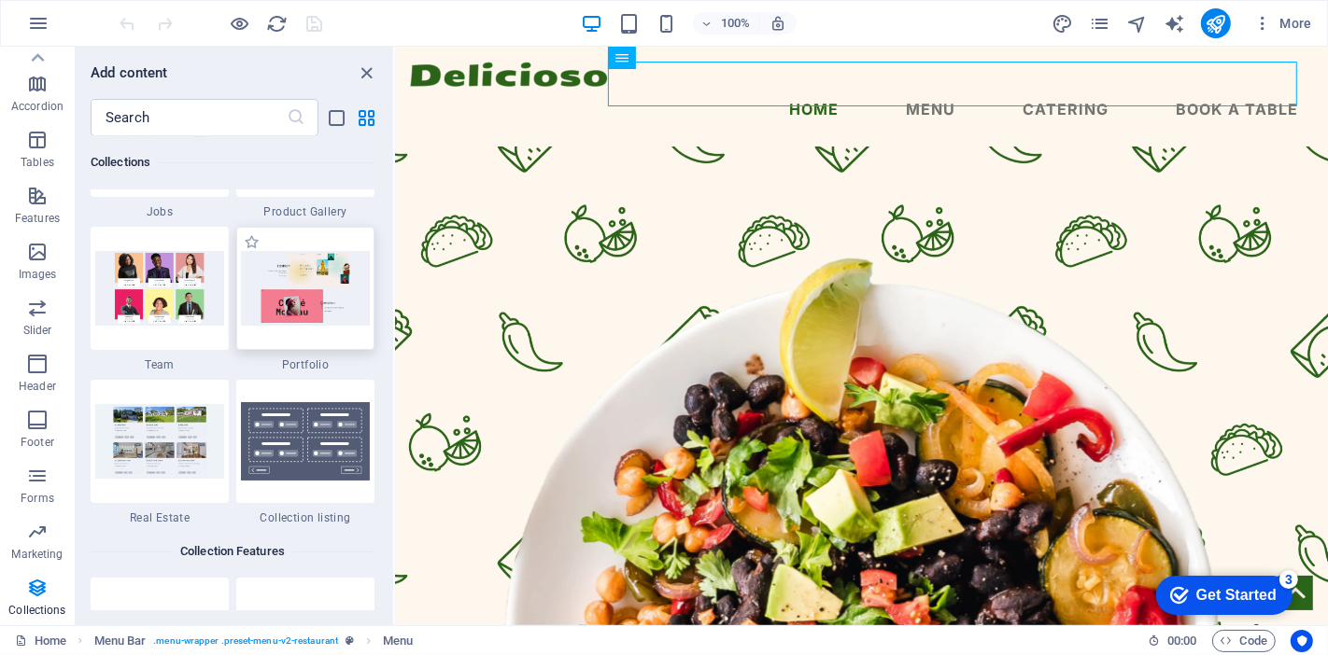
click at [321, 321] on img at bounding box center [305, 289] width 129 height 76
click at [43, 51] on icon at bounding box center [37, 58] width 26 height 26
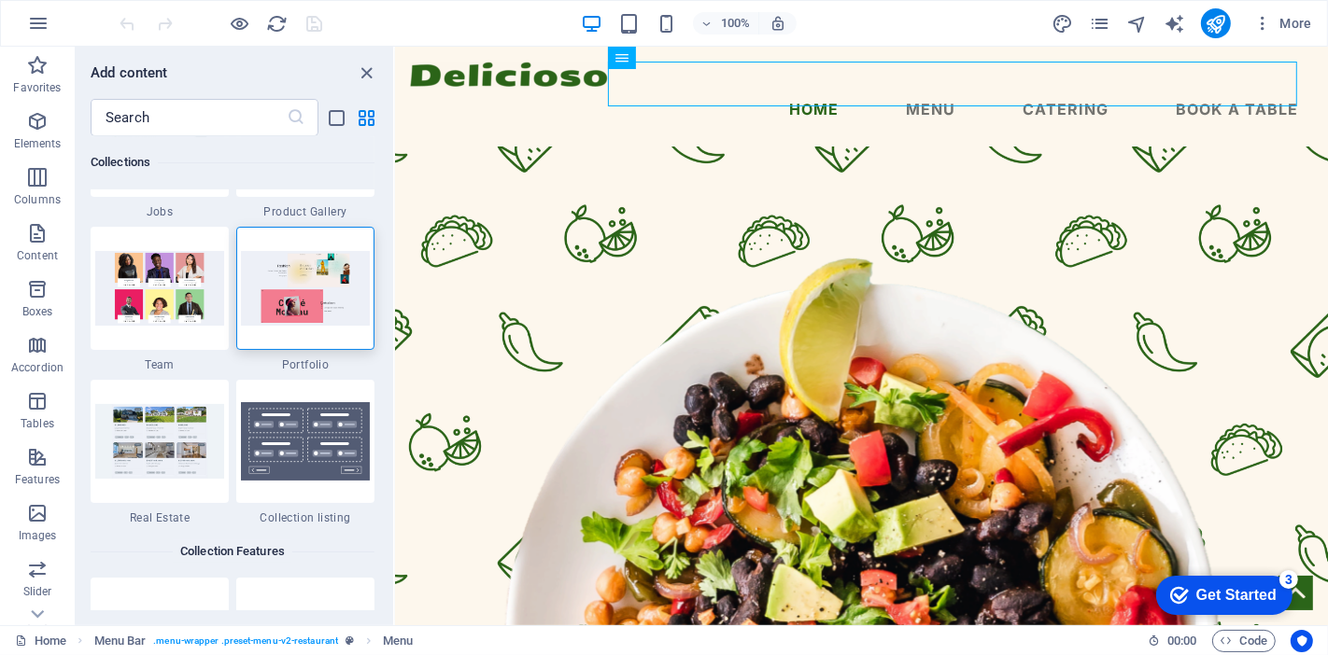
click at [43, 51] on button "Favorites" at bounding box center [37, 75] width 75 height 56
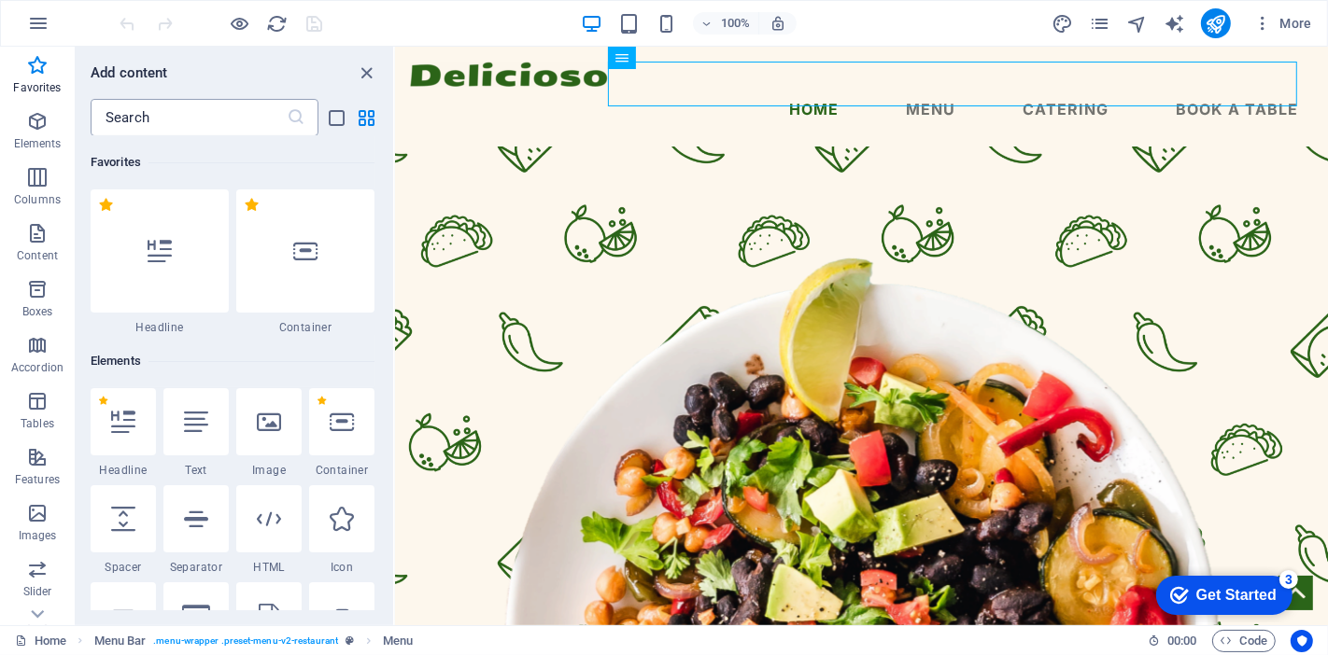
click at [211, 116] on input "text" at bounding box center [189, 117] width 196 height 37
click at [1194, 589] on div "Get Started" at bounding box center [1235, 594] width 80 height 17
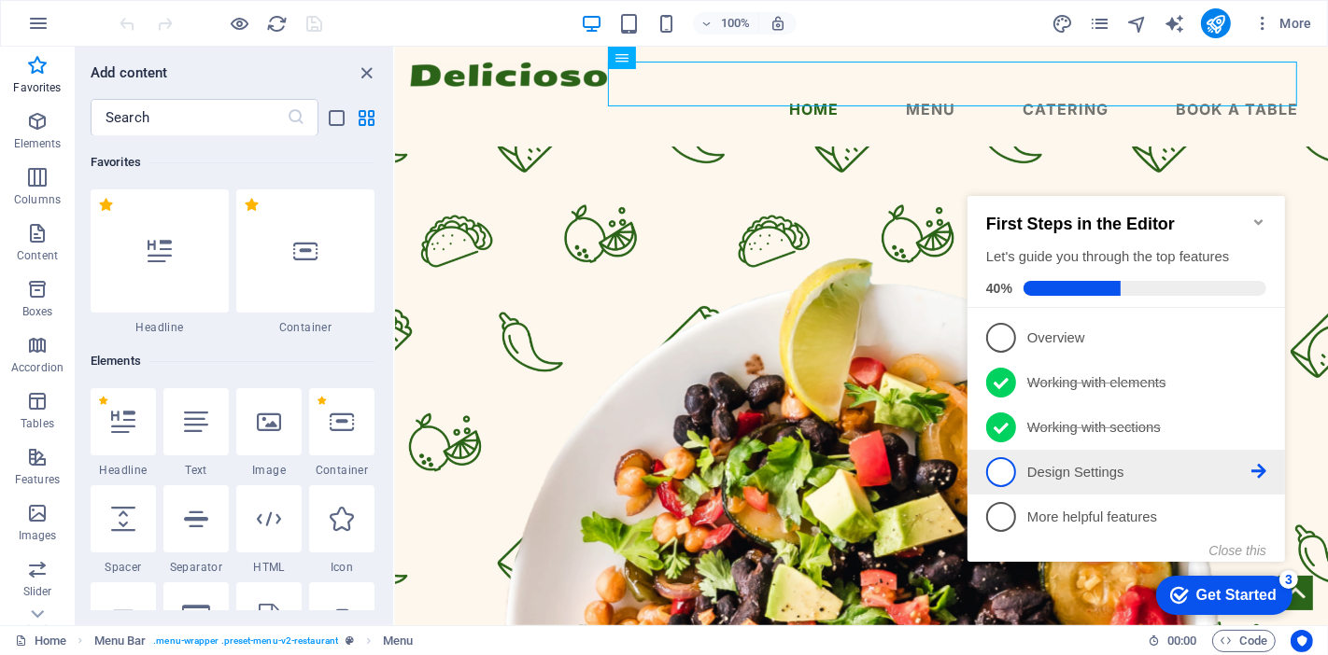
click at [1157, 475] on p "Design Settings - incomplete" at bounding box center [1138, 472] width 224 height 20
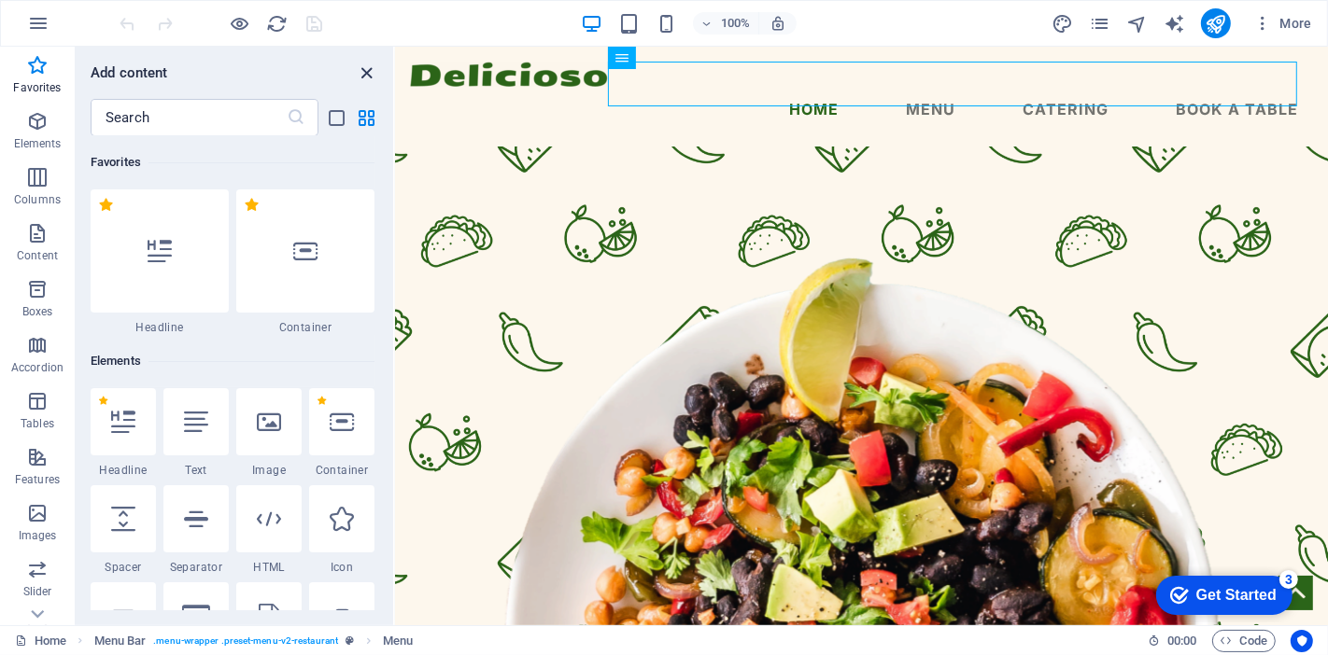
click at [364, 77] on icon "close panel" at bounding box center [367, 73] width 21 height 21
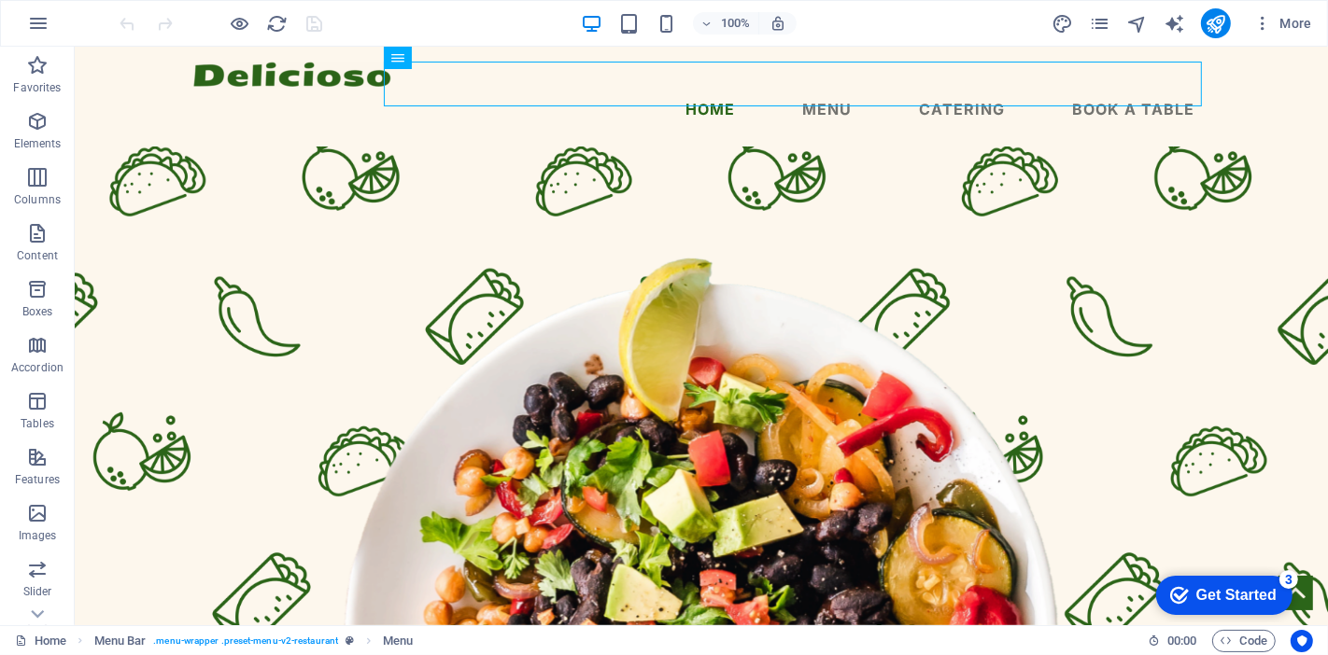
click at [1194, 580] on div "checkmark Get Started 3" at bounding box center [1223, 594] width 136 height 39
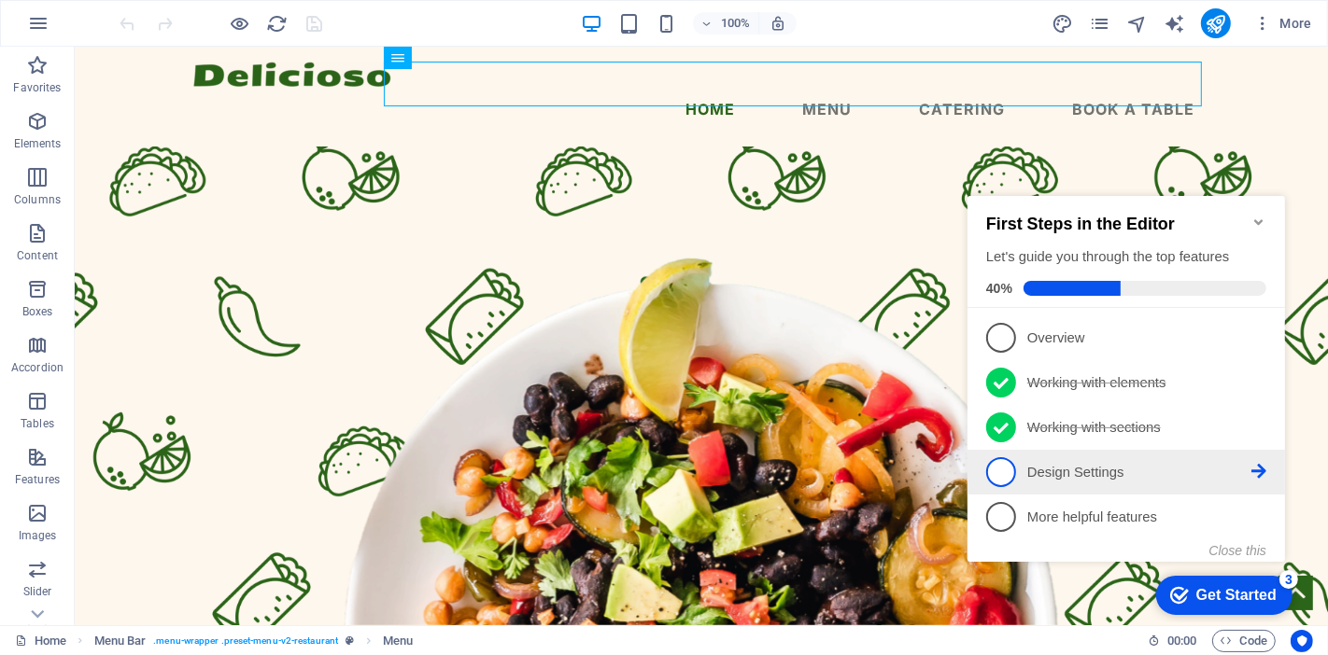
click at [1079, 472] on p "Design Settings - incomplete" at bounding box center [1138, 472] width 224 height 20
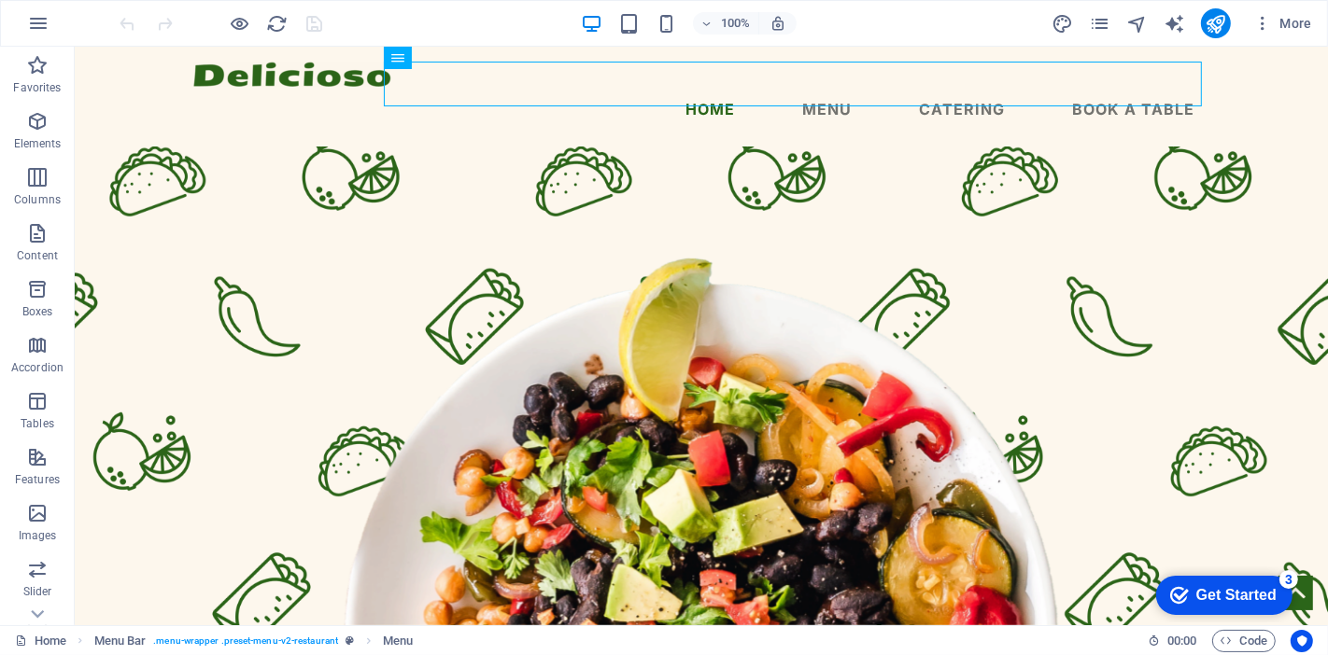
click at [1194, 586] on div "Get Started" at bounding box center [1235, 594] width 80 height 17
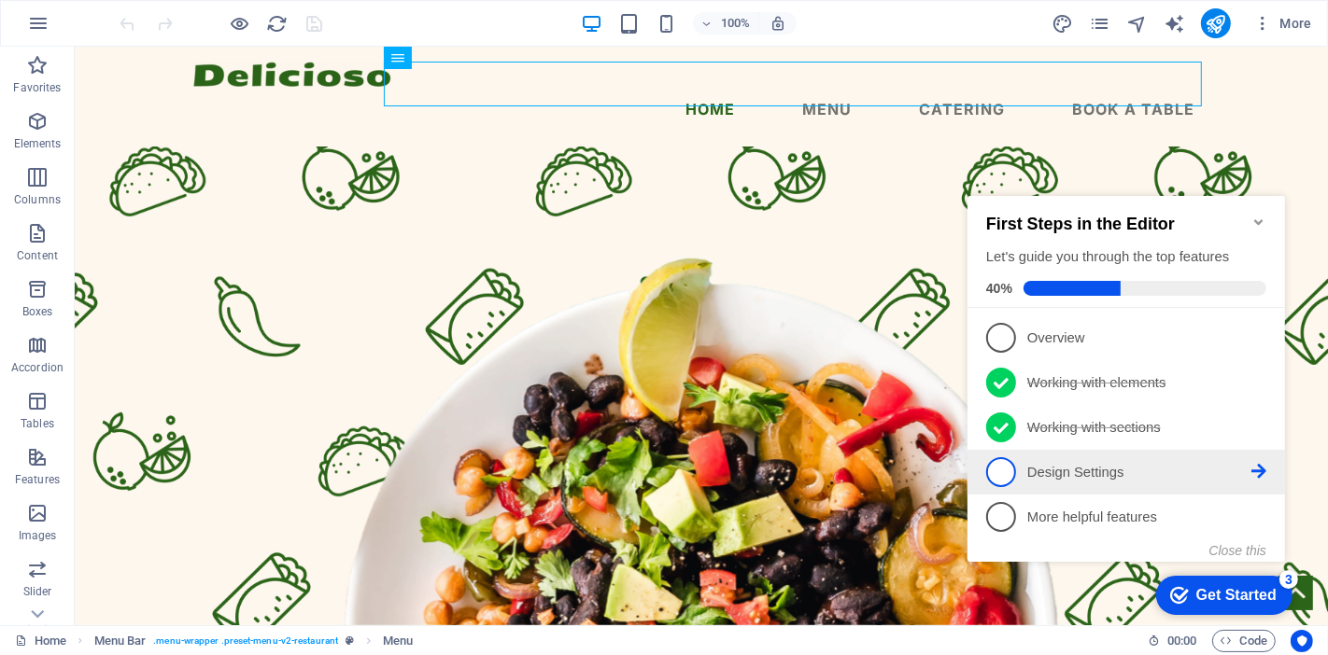
click at [1194, 467] on icon at bounding box center [1257, 470] width 15 height 15
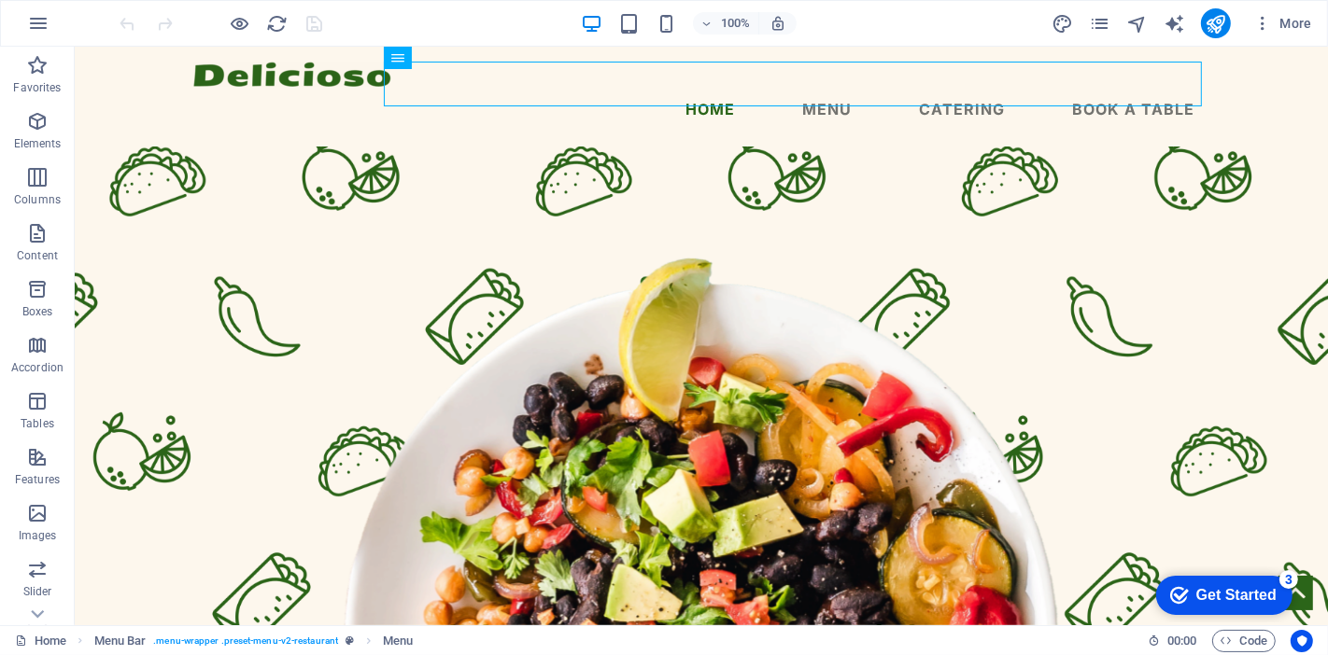
click at [1194, 588] on div "Get Started" at bounding box center [1235, 594] width 80 height 17
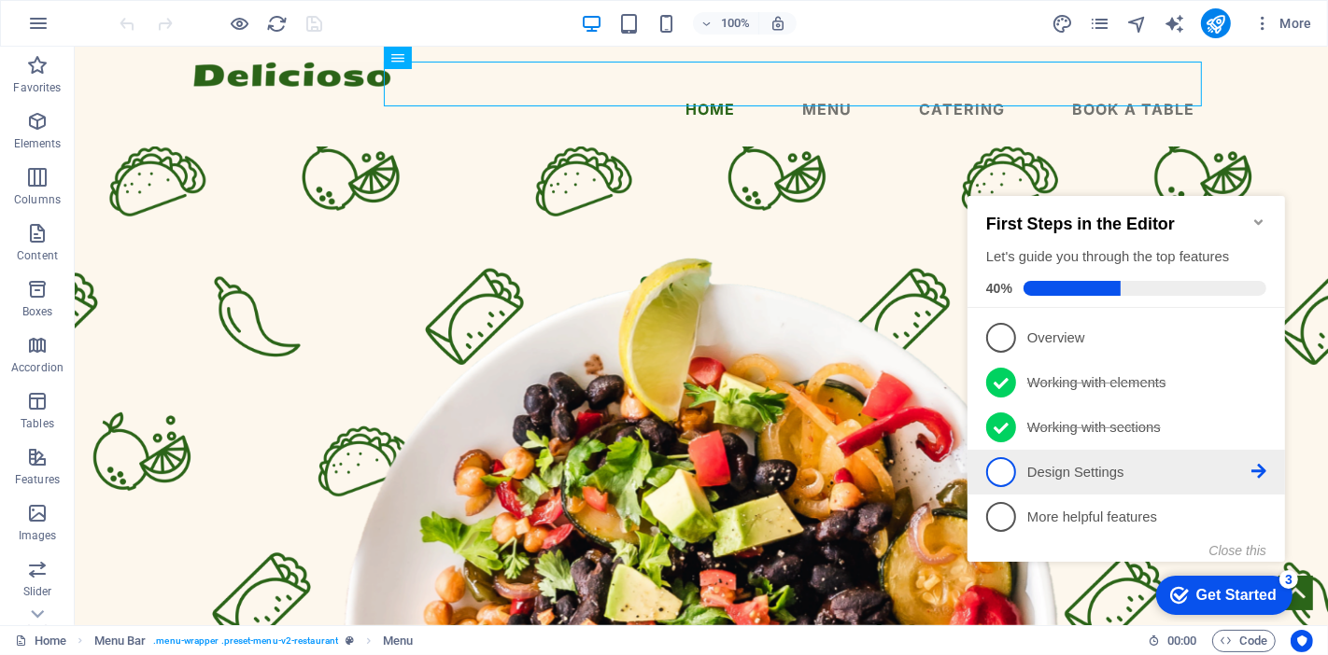
click at [998, 470] on span "4" at bounding box center [1000, 472] width 30 height 30
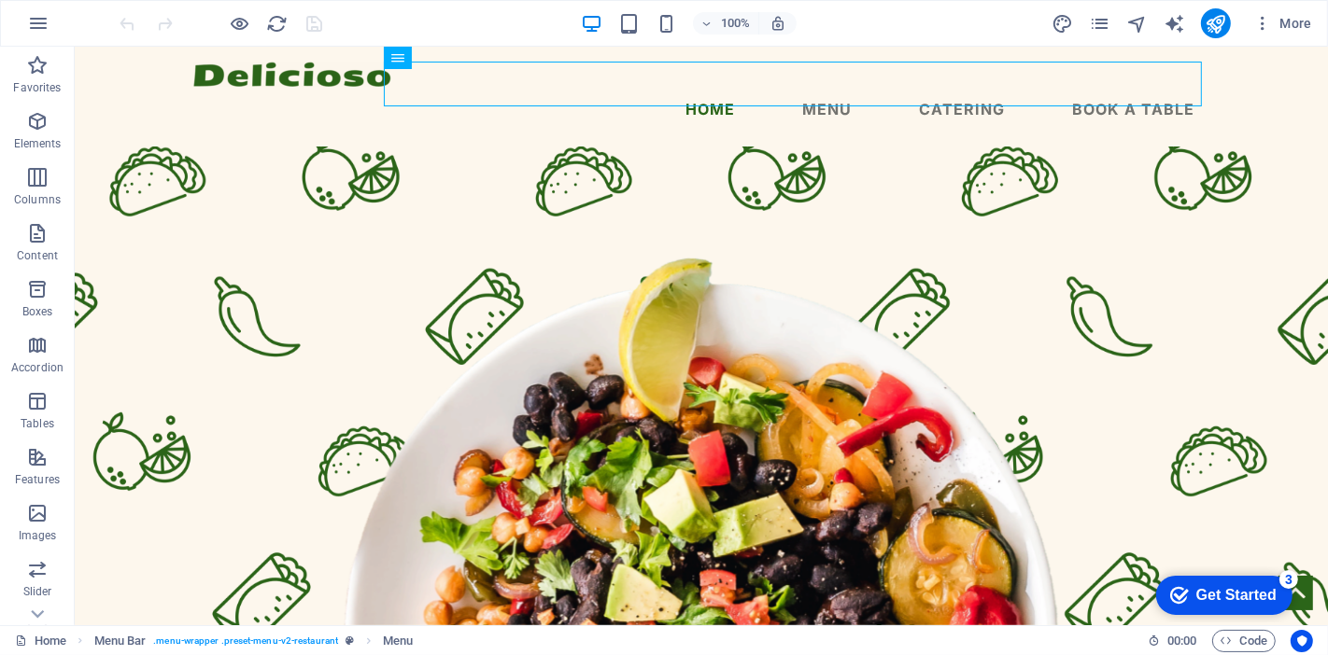
click at [1194, 588] on div "Get Started" at bounding box center [1235, 594] width 80 height 17
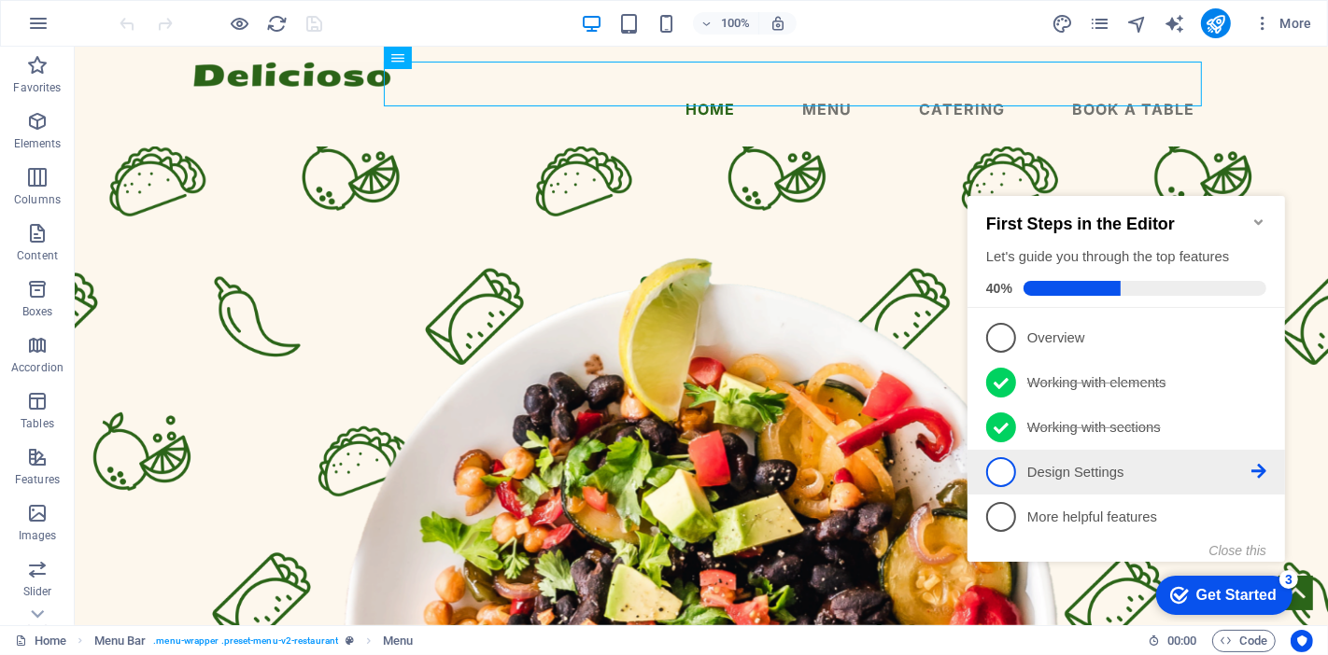
click at [1194, 469] on icon at bounding box center [1257, 470] width 15 height 15
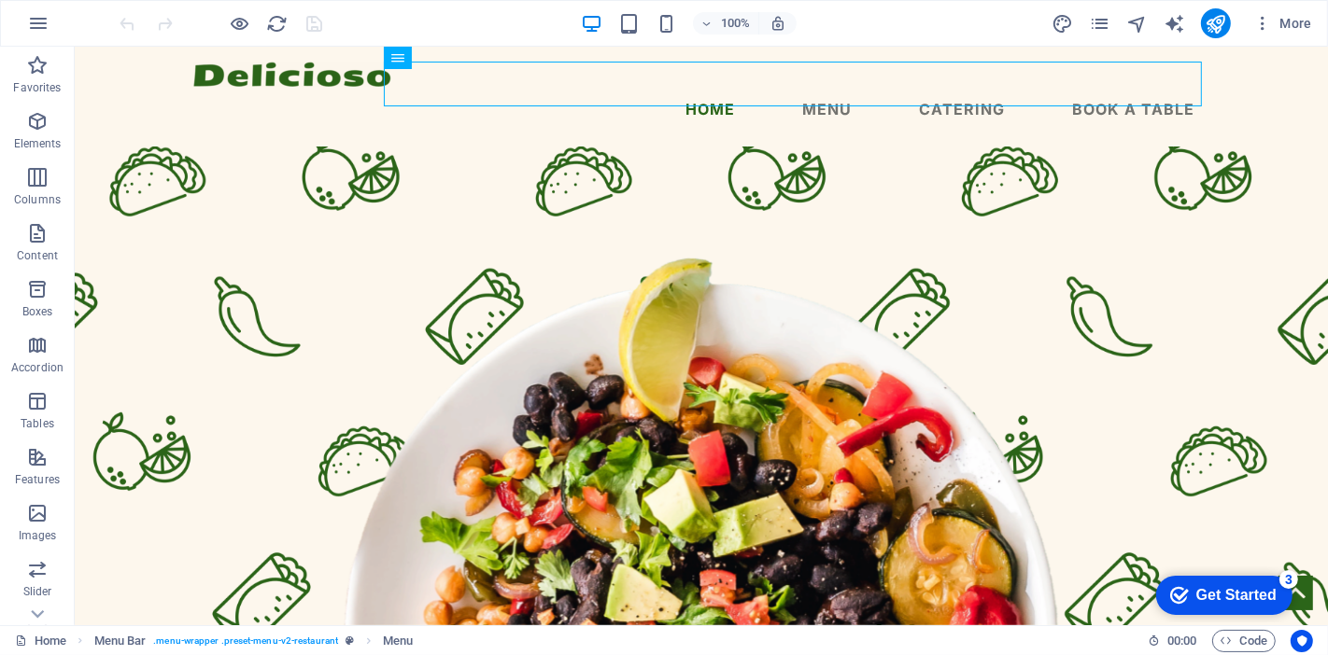
click at [1194, 582] on div "checkmark Get Started 3" at bounding box center [1223, 594] width 136 height 39
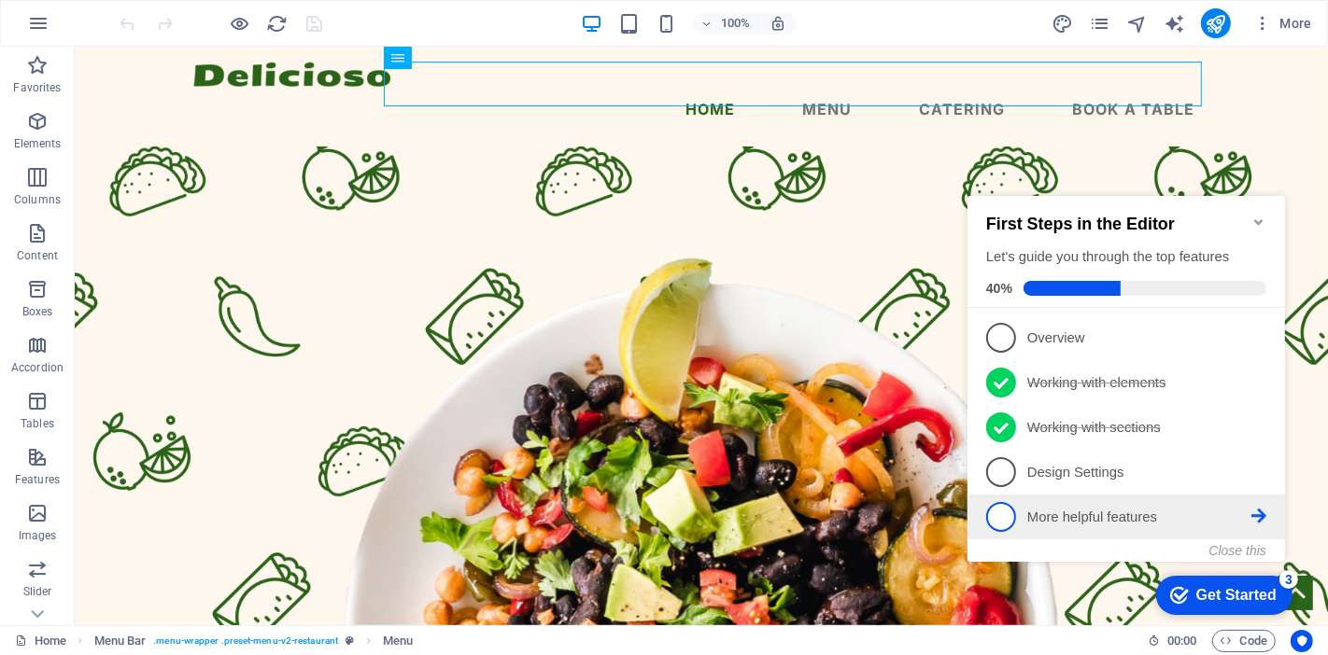
click at [1166, 502] on link "5 More helpful features - incomplete" at bounding box center [1125, 516] width 280 height 30
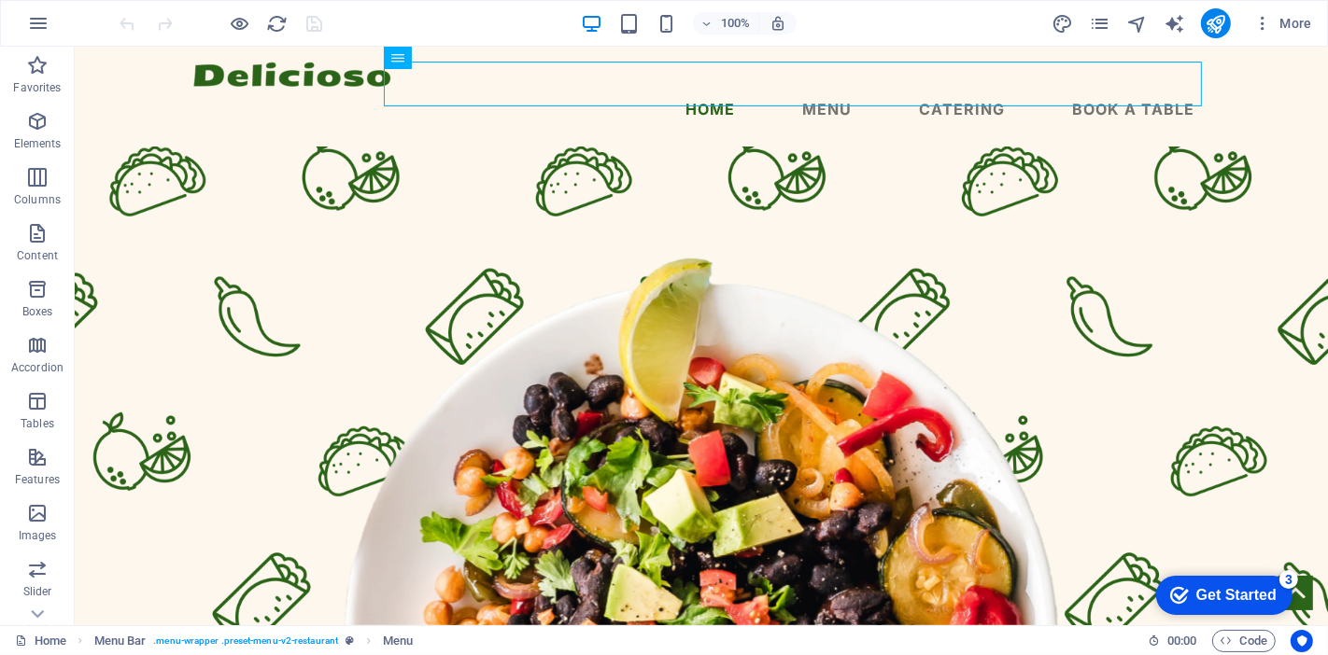
click at [967, 22] on div "100% More" at bounding box center [718, 23] width 1203 height 30
click at [1169, 28] on icon "text_generator" at bounding box center [1173, 23] width 21 height 21
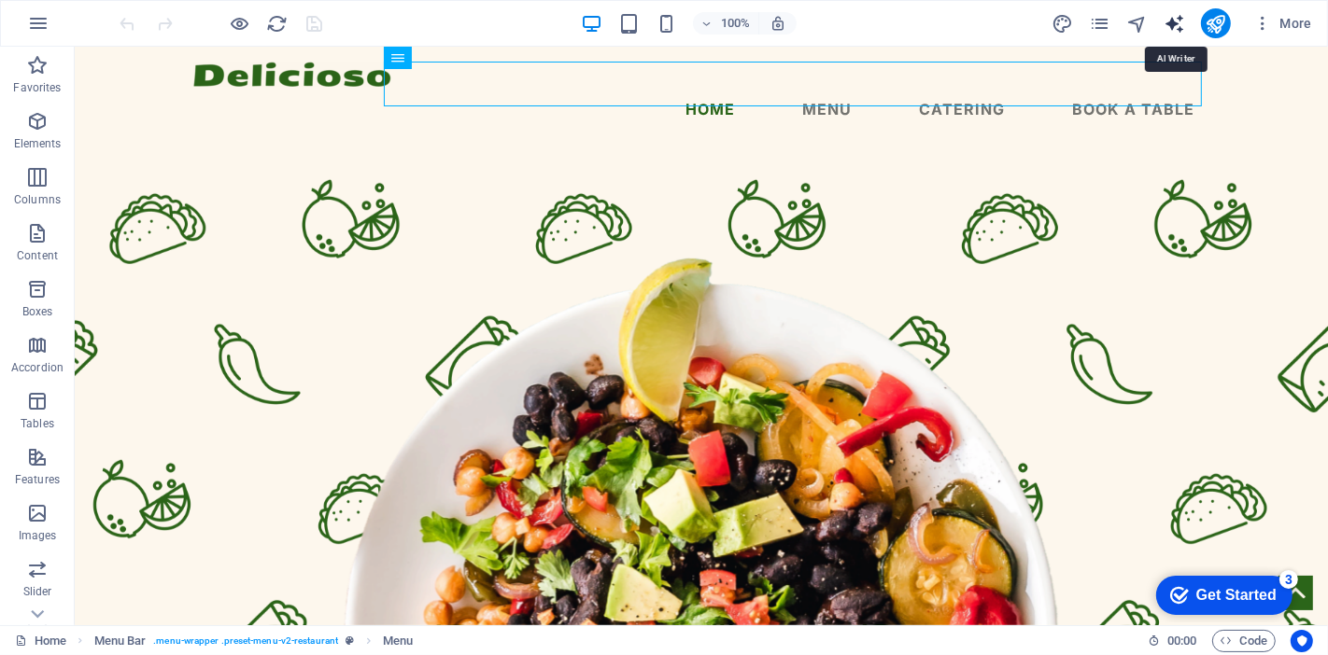
select select "English"
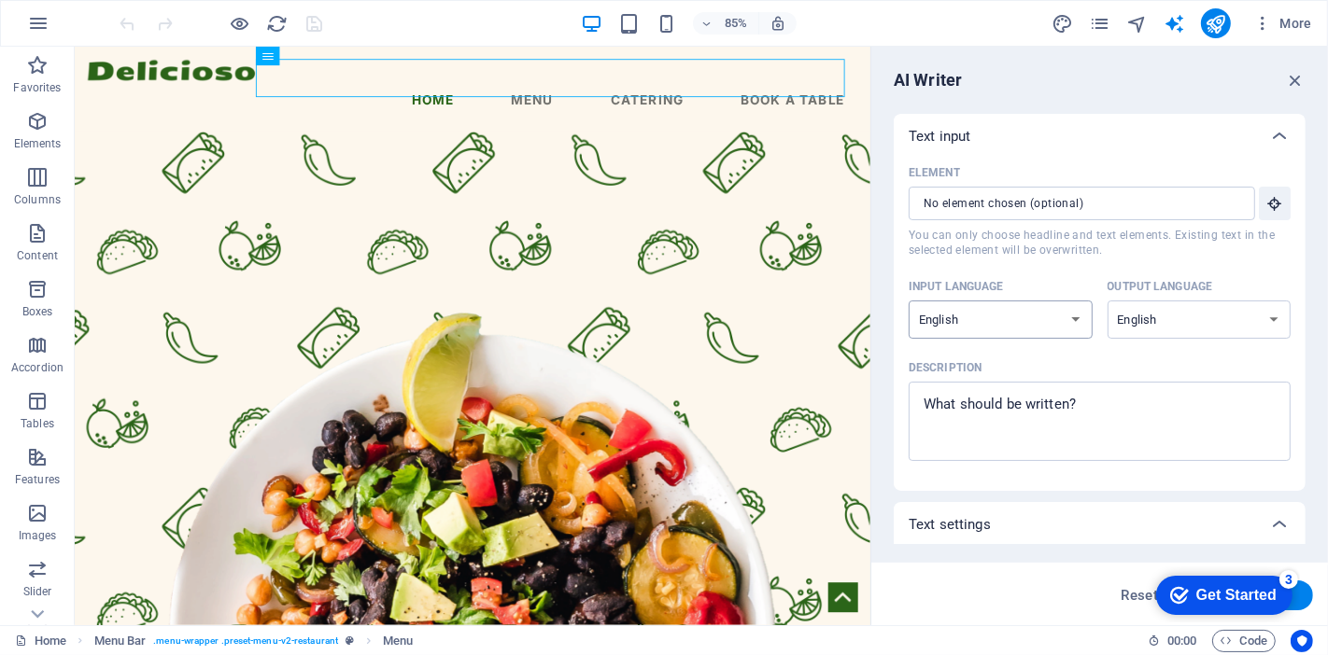
click at [1073, 318] on select "Albanian Arabic Armenian Awadhi Azerbaijani Bashkir Basque Belarusian Bengali B…" at bounding box center [1001, 320] width 184 height 38
click at [1184, 317] on select "Albanian Arabic Armenian Awadhi Azerbaijani Bashkir Basque Belarusian Bengali B…" at bounding box center [1199, 320] width 184 height 38
select select "Croatian"
click at [1107, 301] on select "Albanian Arabic Armenian Awadhi Azerbaijani Bashkir Basque Belarusian Bengali B…" at bounding box center [1199, 320] width 184 height 38
click at [1069, 428] on textarea "Description x ​" at bounding box center [1099, 421] width 363 height 61
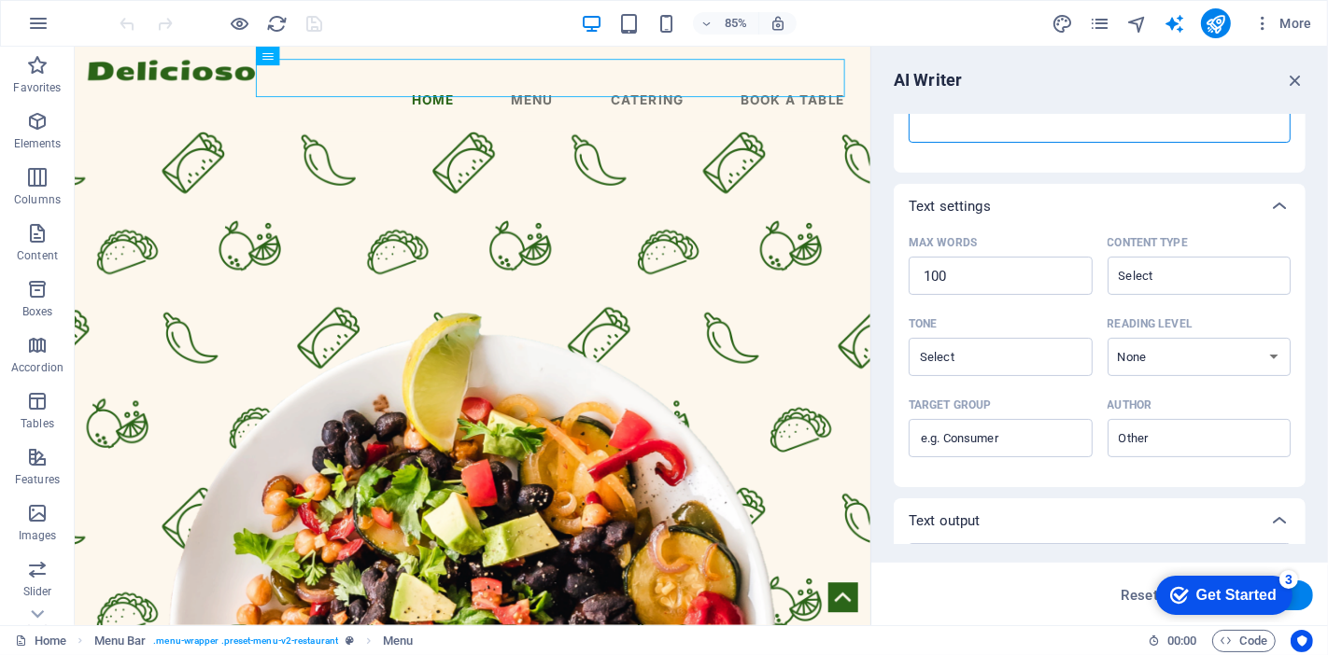
scroll to position [423, 0]
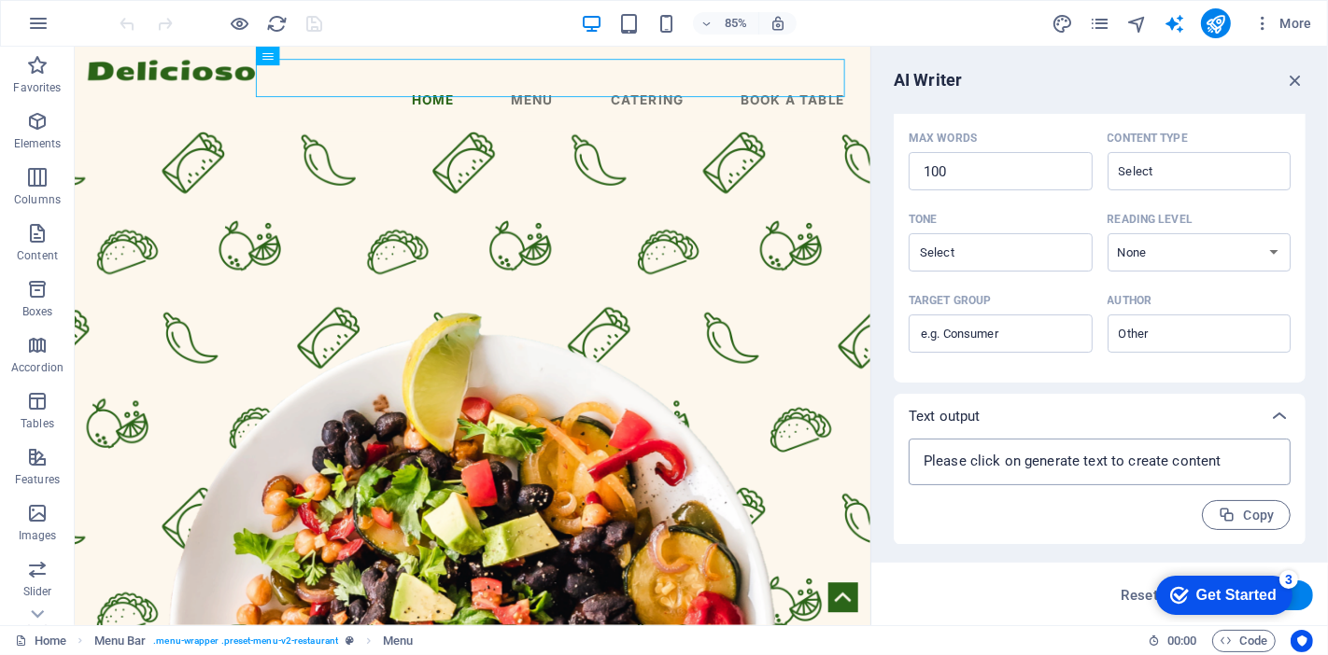
type textarea "x"
click at [1194, 461] on textarea at bounding box center [1099, 462] width 363 height 28
type textarea "x"
drag, startPoint x: 1300, startPoint y: 479, endPoint x: 1293, endPoint y: 361, distance: 117.8
click at [1194, 361] on div "Text input Element ​ You can only choose headline and text elements. Existing t…" at bounding box center [1100, 118] width 412 height 854
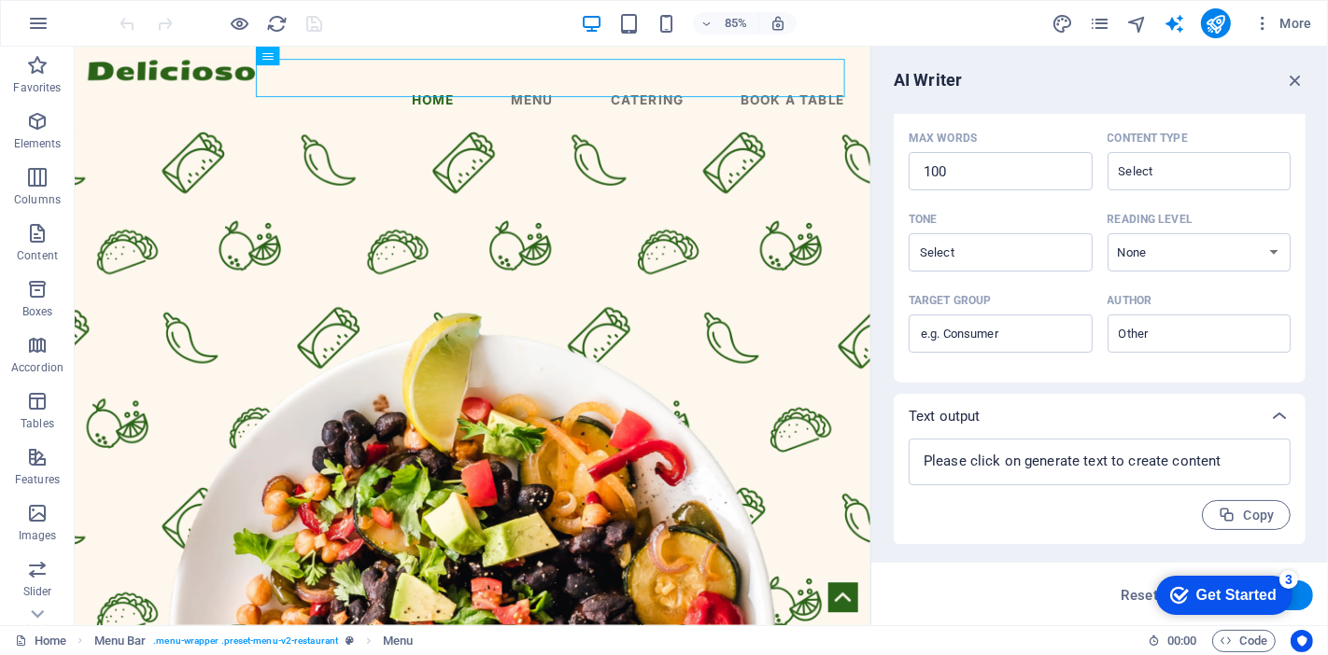
drag, startPoint x: 1305, startPoint y: 380, endPoint x: 1302, endPoint y: 354, distance: 26.4
click at [1194, 354] on div "AI Writer Text input Element ​ You can only choose headline and text elements. …" at bounding box center [1099, 336] width 457 height 579
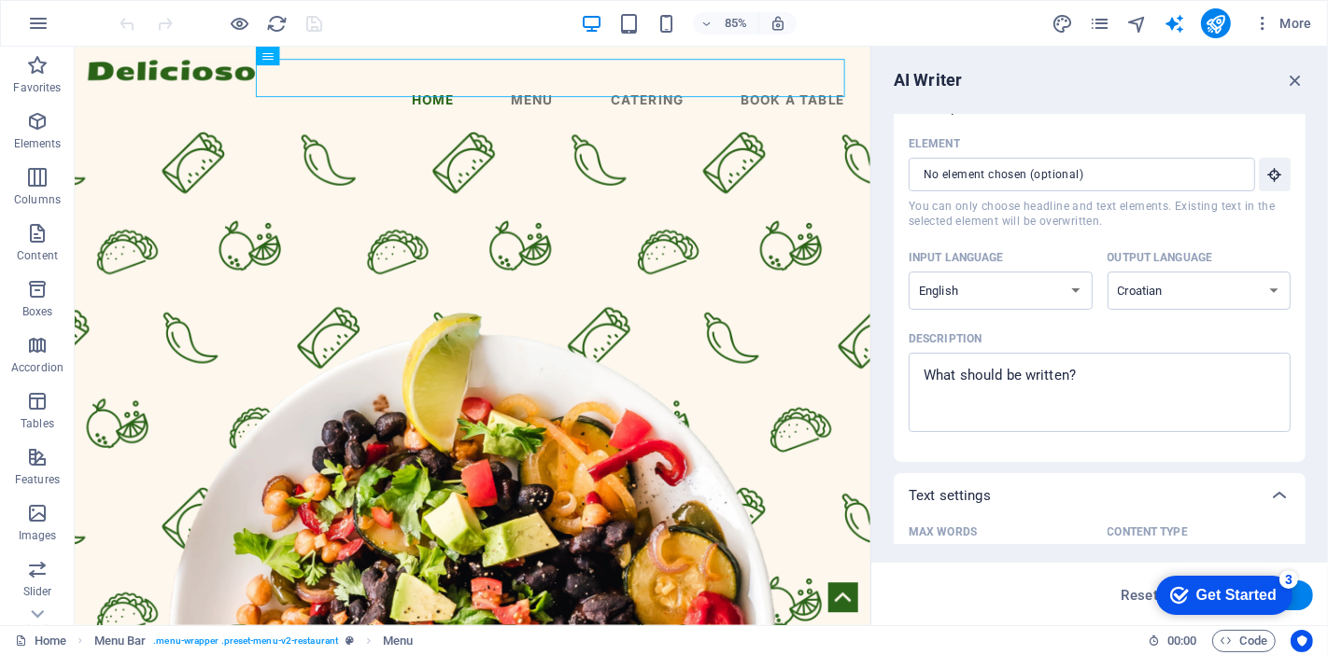
scroll to position [0, 0]
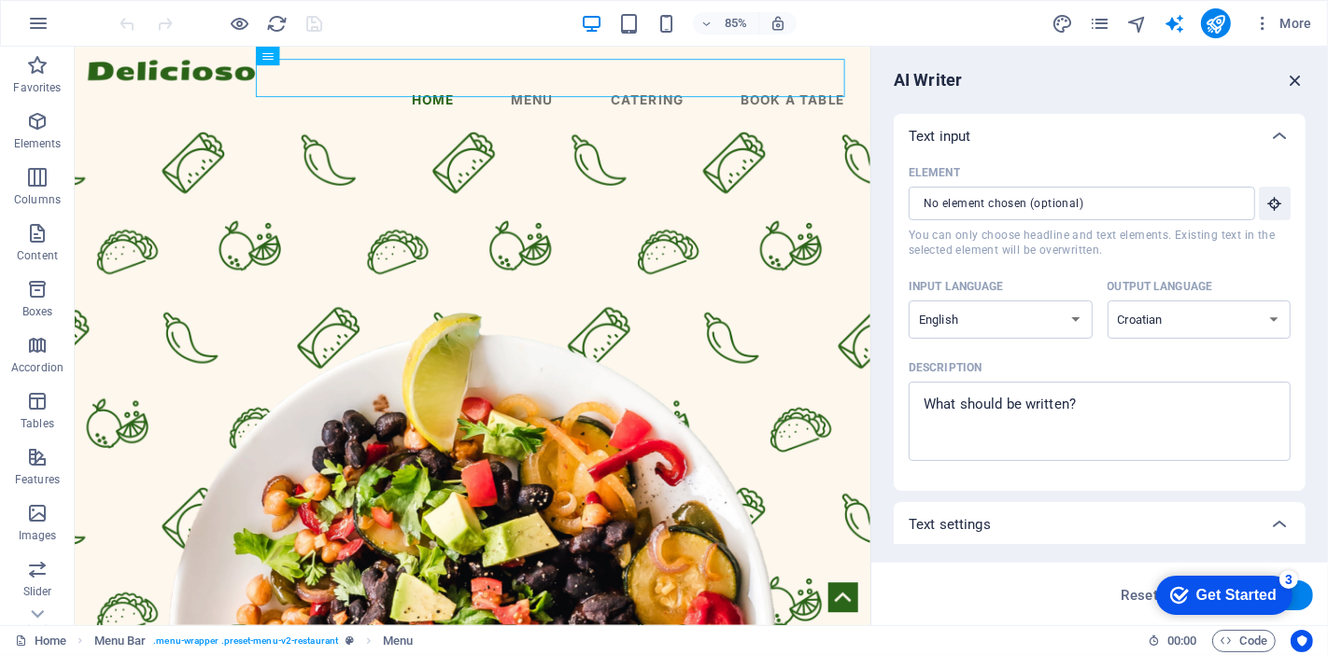
click at [1194, 77] on icon "button" at bounding box center [1295, 80] width 21 height 21
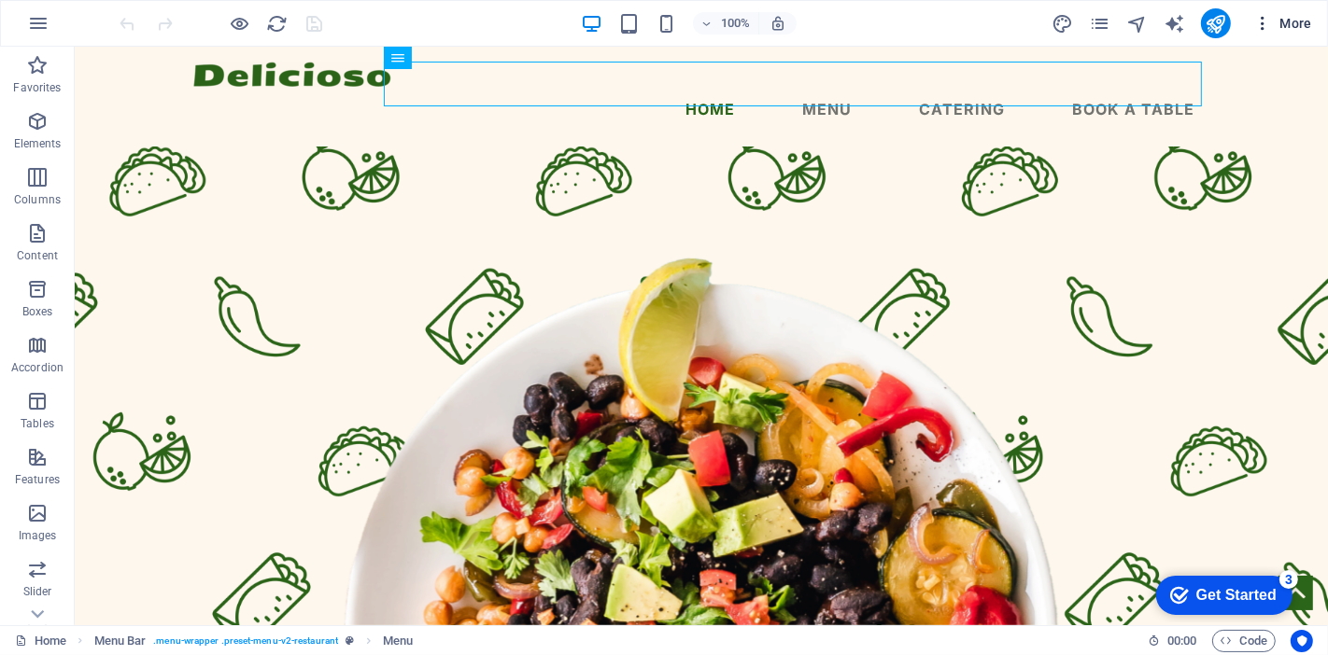
click at [1194, 29] on span "More" at bounding box center [1282, 23] width 59 height 19
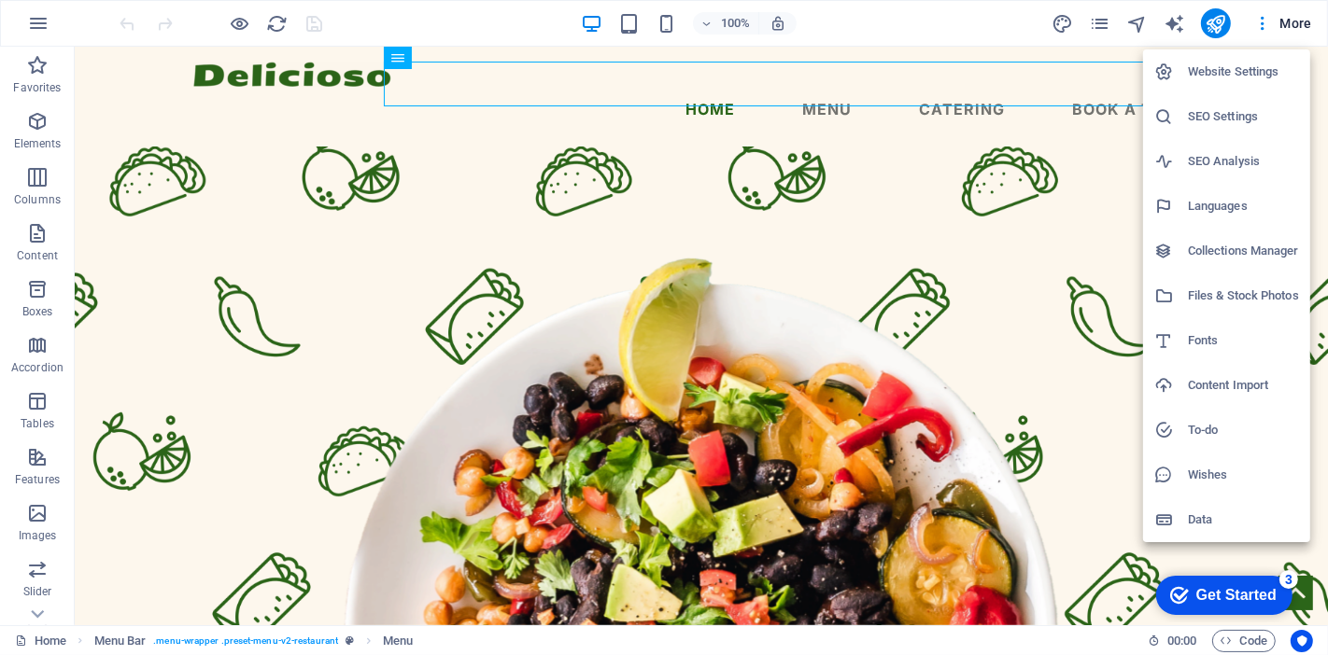
click at [1194, 28] on div at bounding box center [664, 327] width 1328 height 655
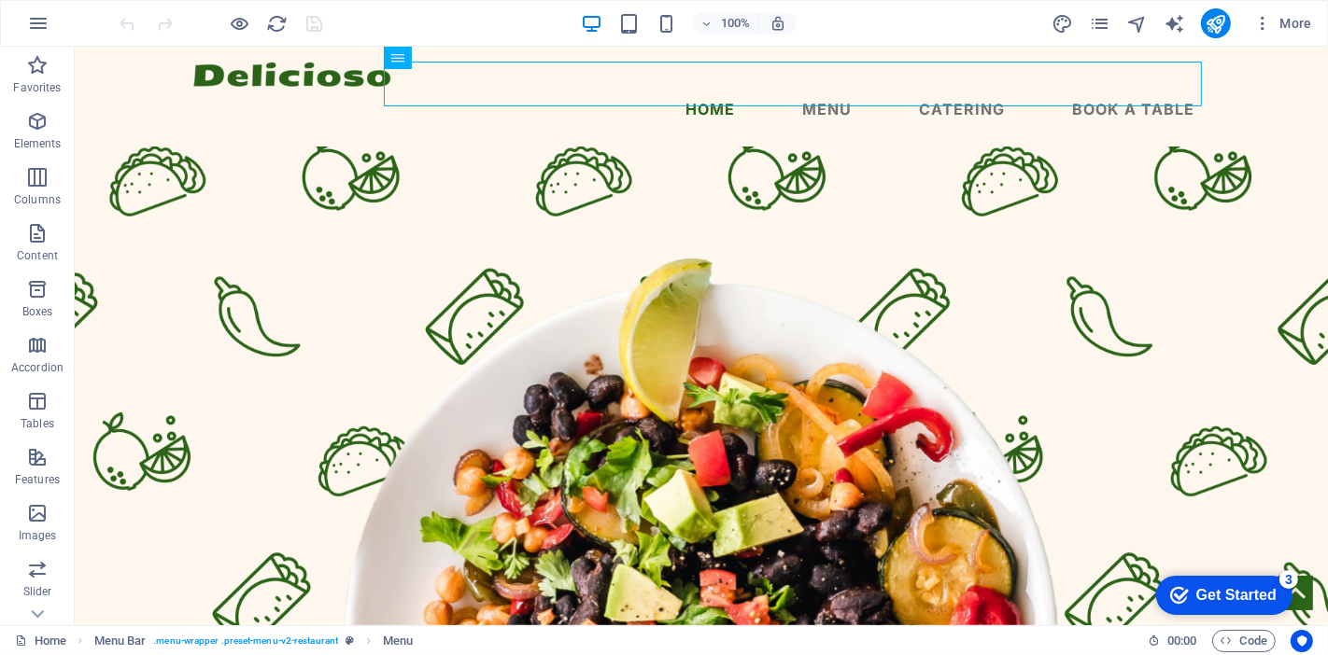
click at [1194, 28] on icon "button" at bounding box center [1262, 23] width 19 height 19
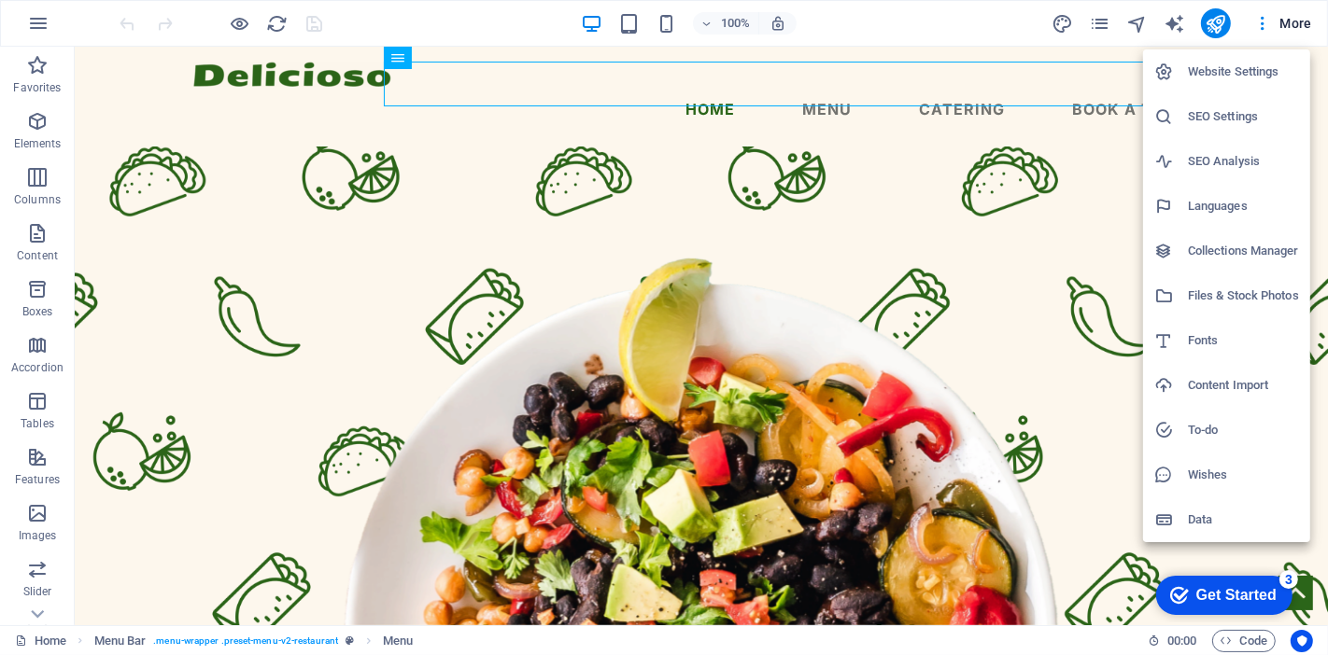
click at [1194, 518] on h6 "Data" at bounding box center [1243, 520] width 111 height 22
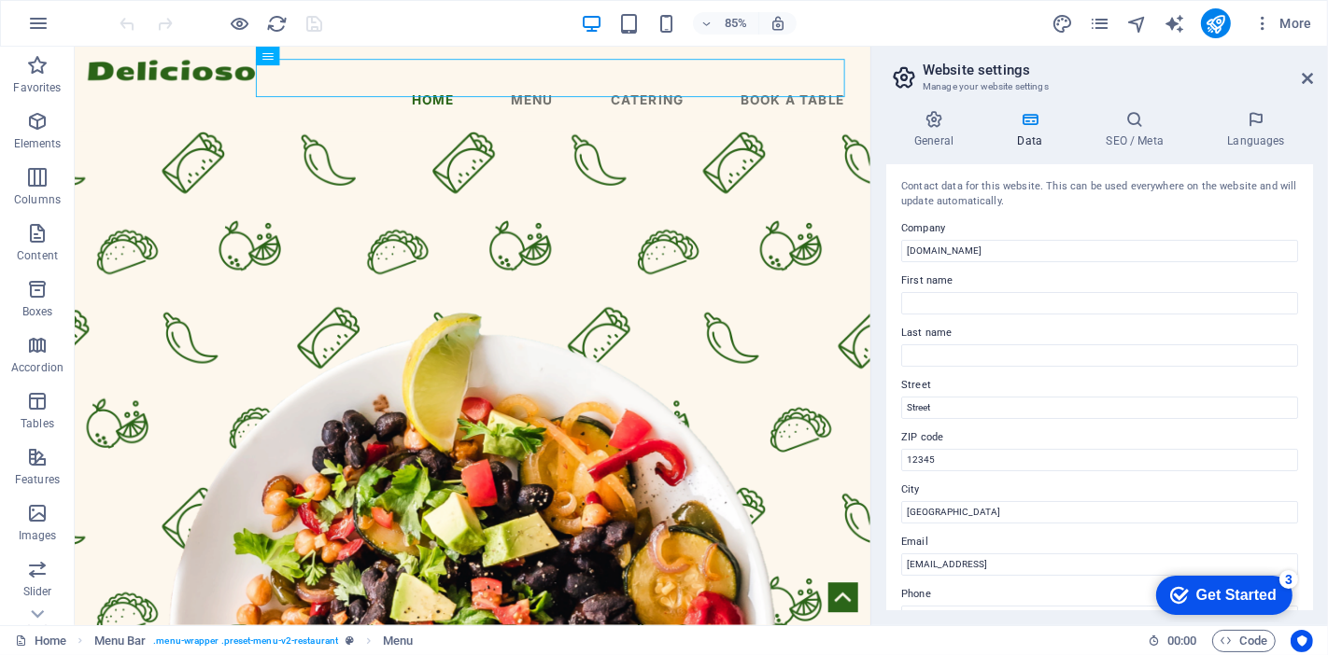
drag, startPoint x: 1308, startPoint y: 293, endPoint x: 1309, endPoint y: 317, distance: 24.3
click at [1194, 317] on div "Contact data for this website. This can be used everywhere on the website and w…" at bounding box center [1099, 387] width 427 height 446
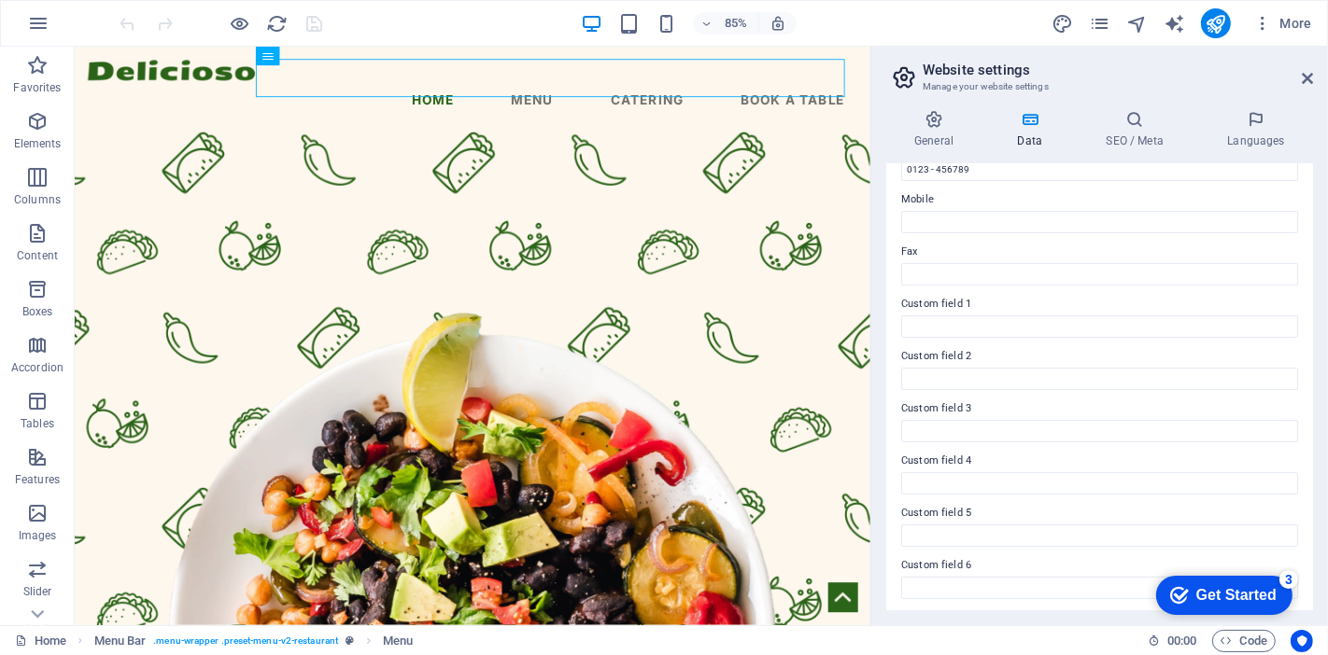
scroll to position [450, 0]
click at [928, 122] on icon at bounding box center [933, 119] width 95 height 19
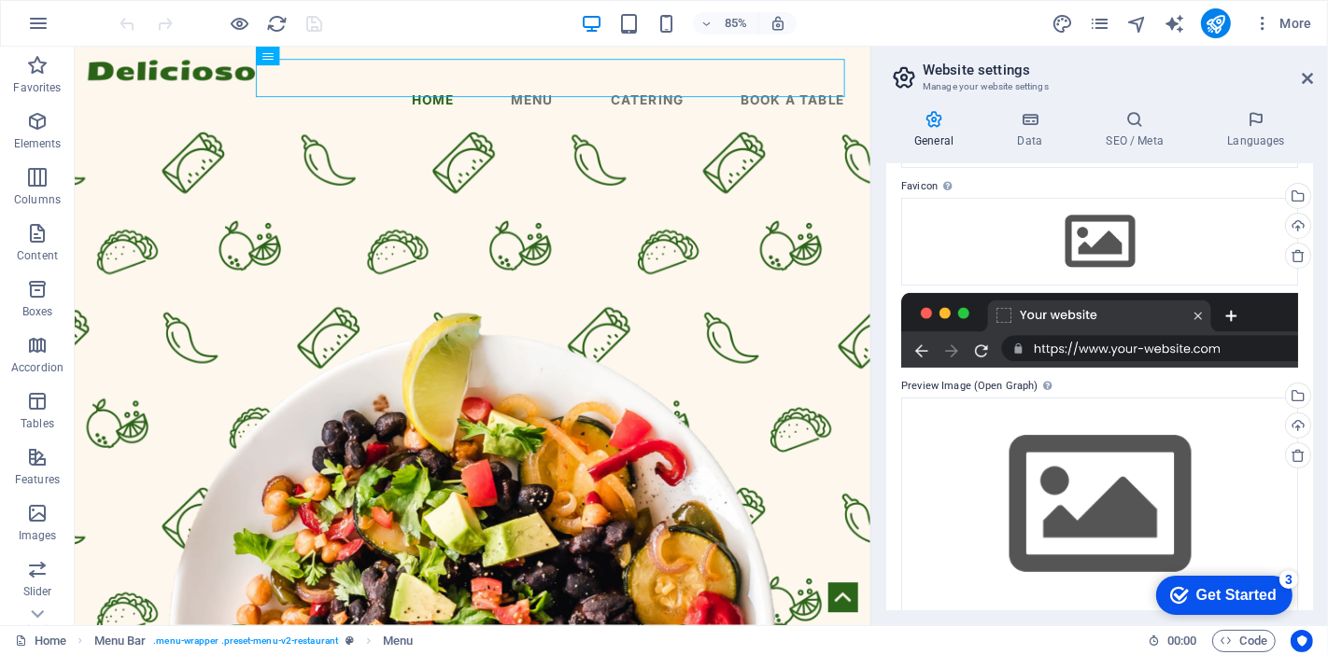
scroll to position [190, 0]
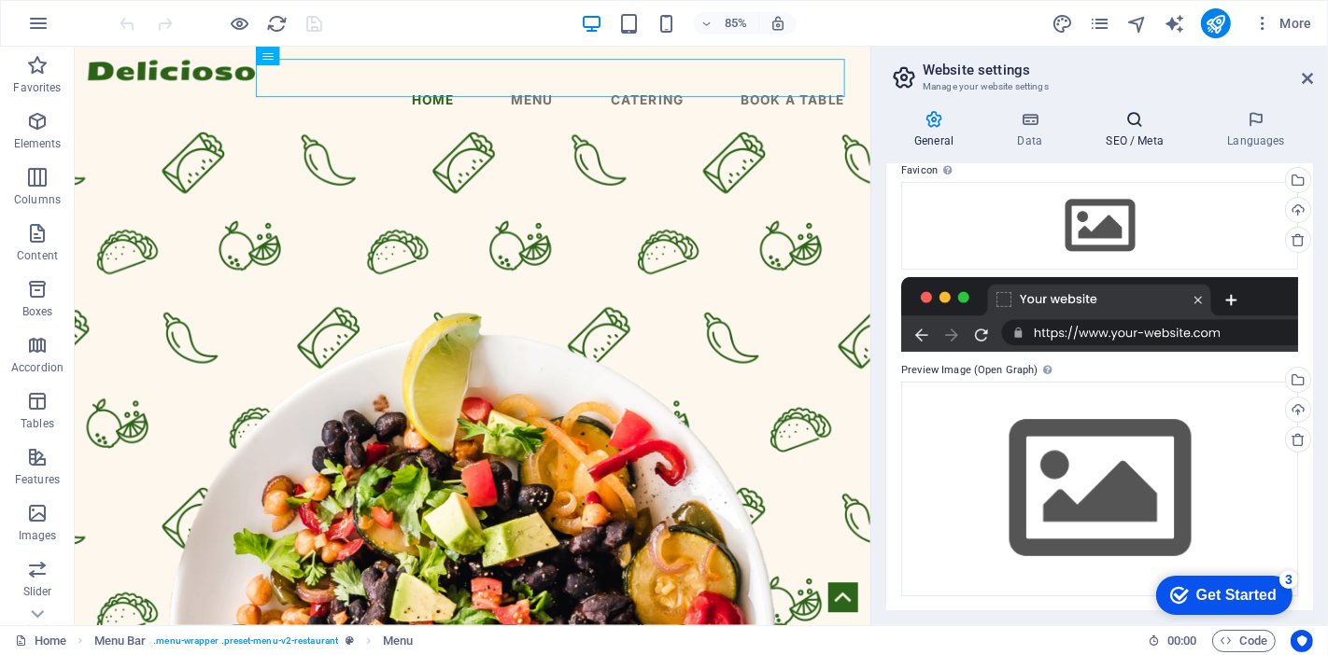
click at [1146, 119] on icon at bounding box center [1135, 119] width 114 height 19
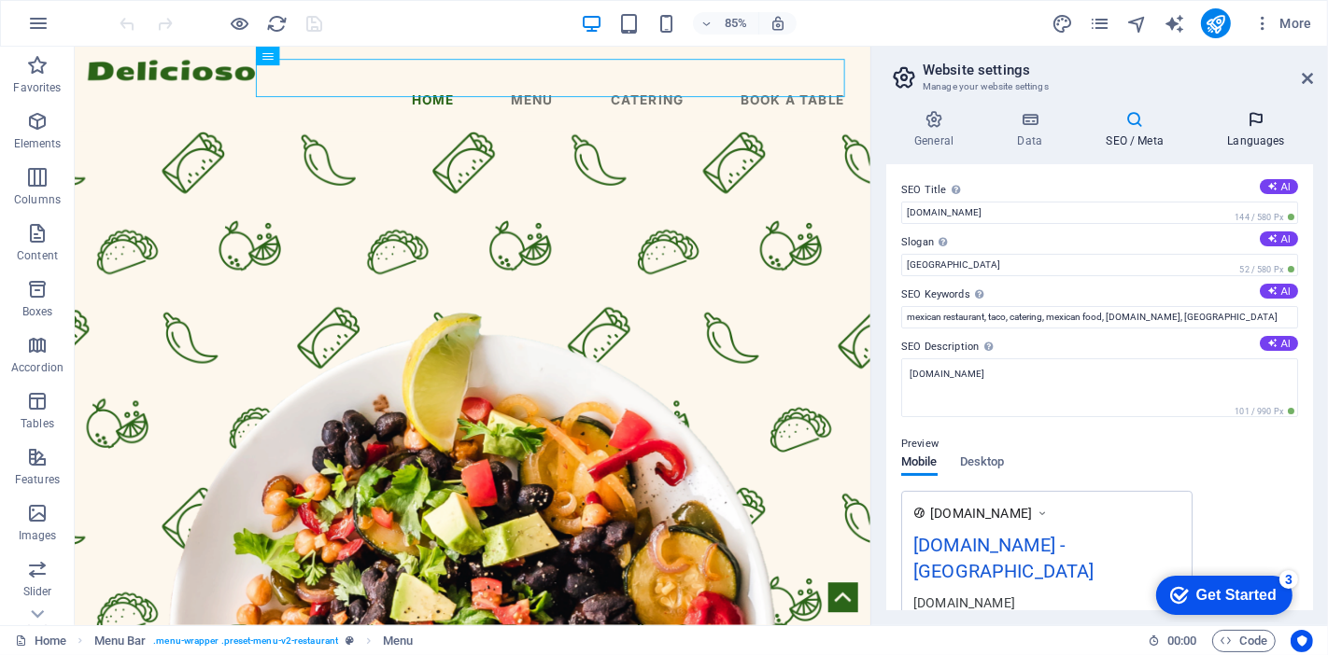
click at [1194, 126] on icon at bounding box center [1256, 119] width 114 height 19
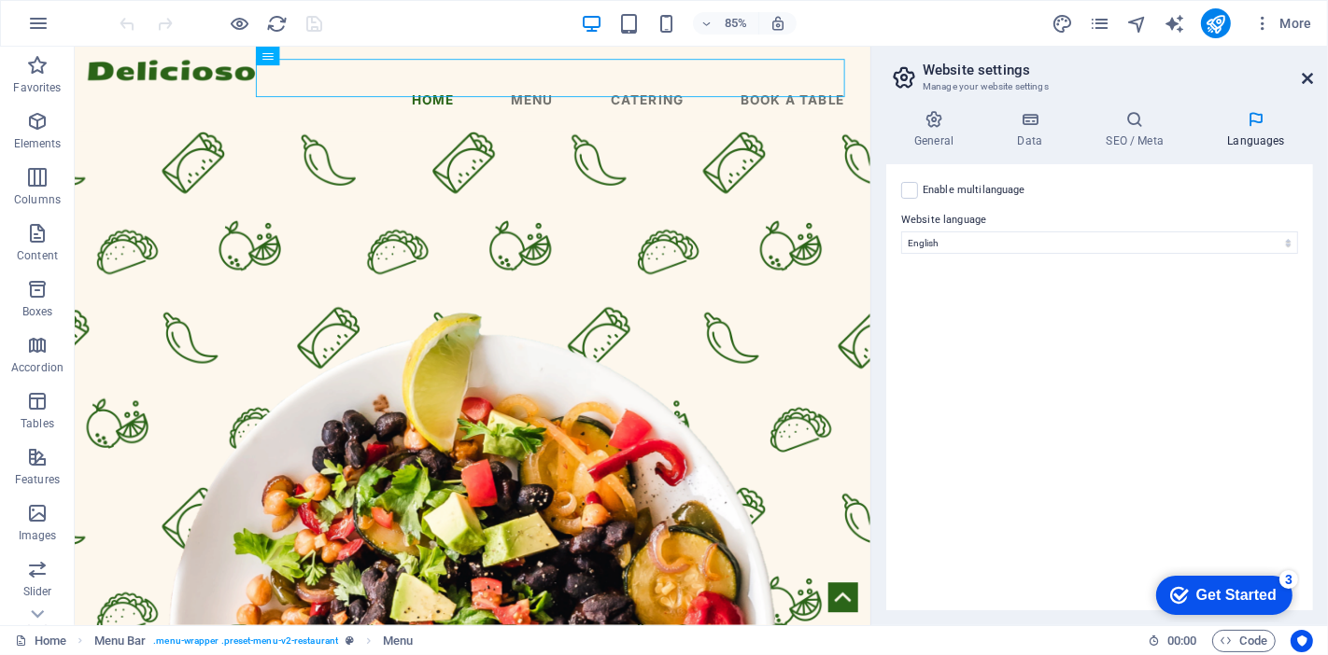
click at [1194, 78] on icon at bounding box center [1307, 78] width 11 height 15
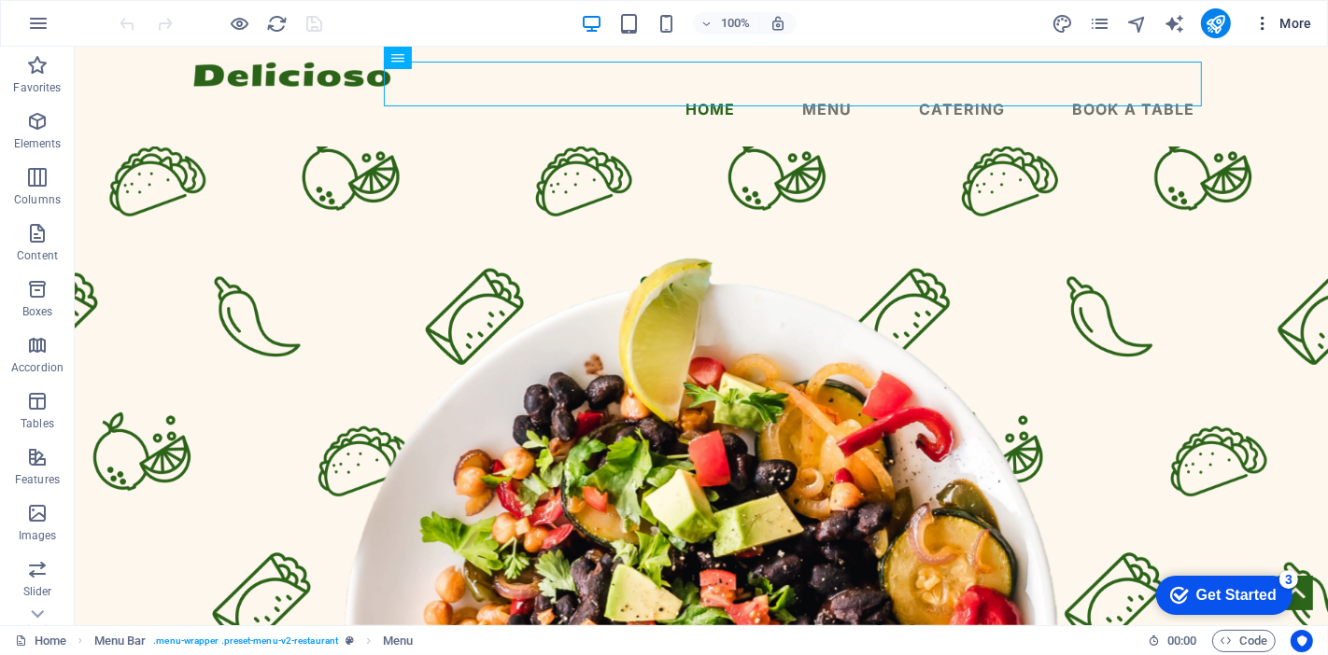
click at [1194, 12] on button "More" at bounding box center [1283, 23] width 74 height 30
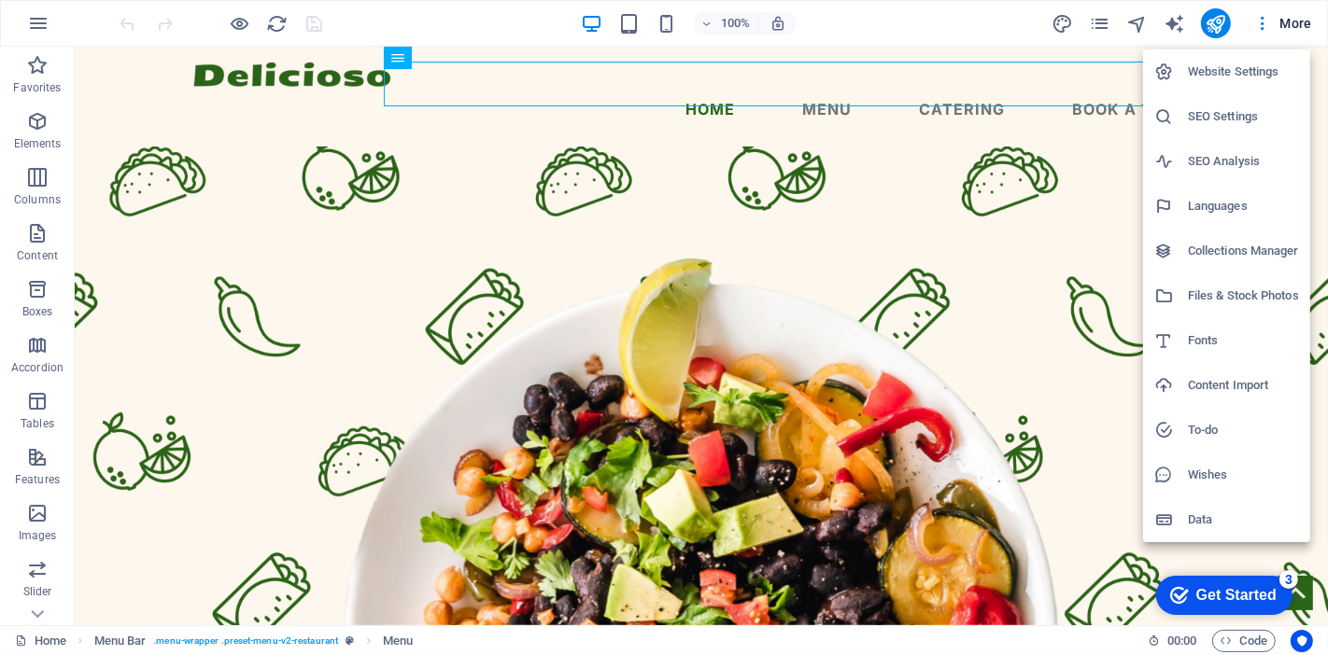
click at [1194, 240] on h6 "Collections Manager" at bounding box center [1243, 251] width 111 height 22
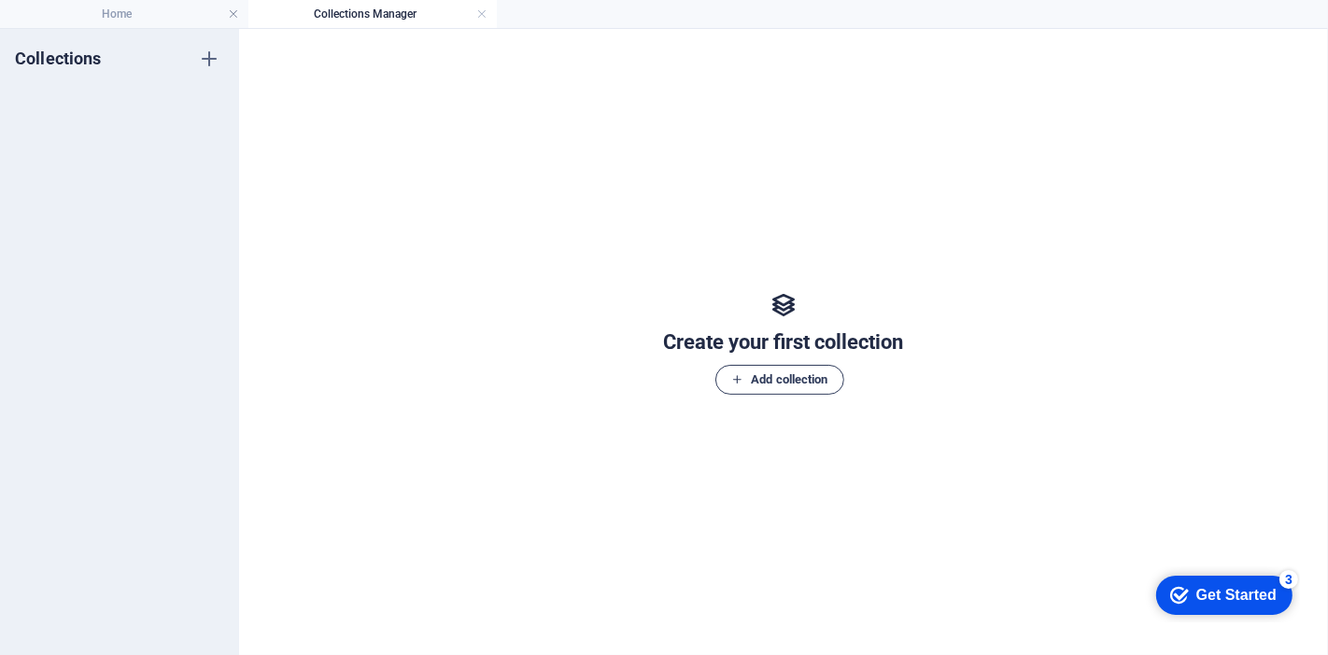
click at [817, 384] on span "Add collection" at bounding box center [779, 380] width 96 height 22
